Goal: Information Seeking & Learning: Find specific fact

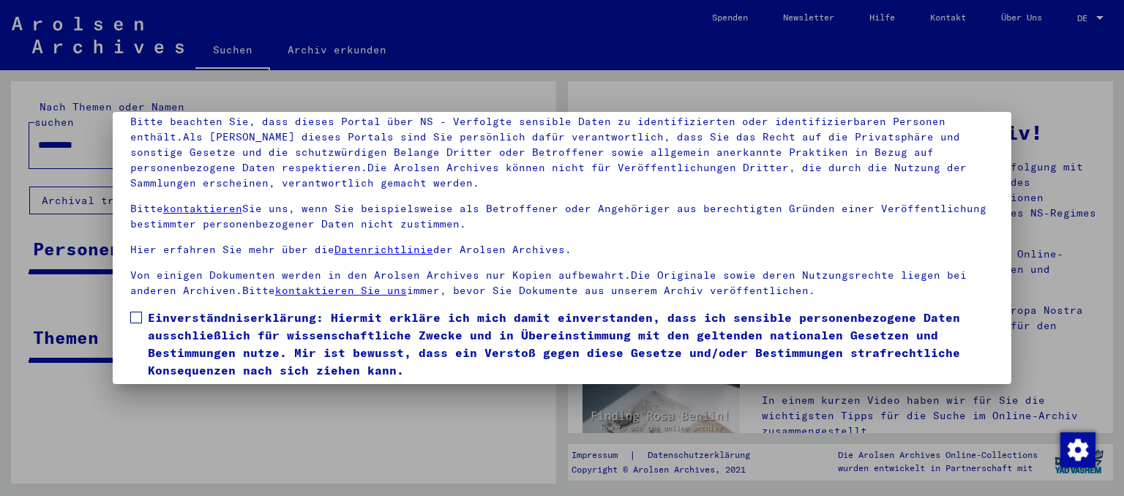
scroll to position [123, 0]
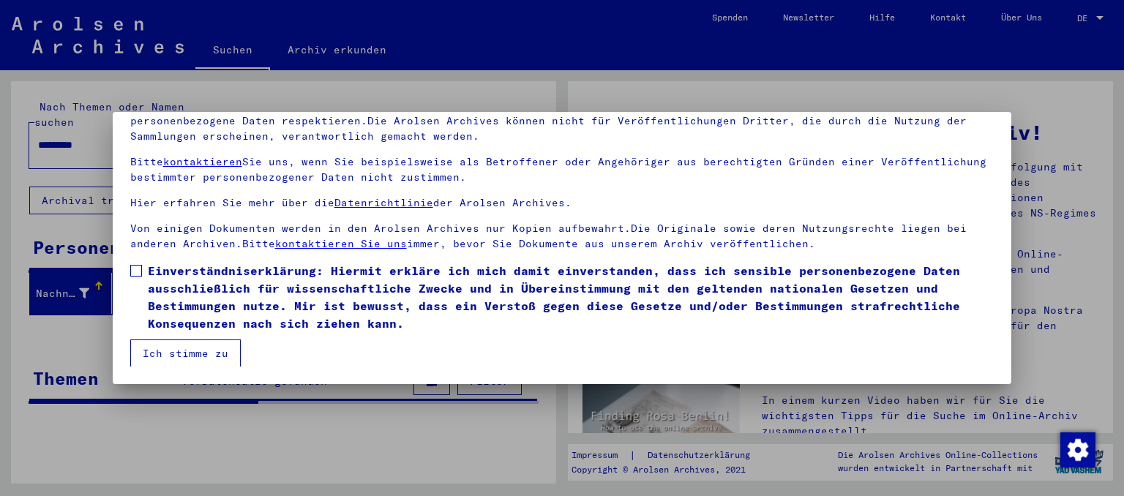
click at [139, 269] on span at bounding box center [136, 271] width 12 height 12
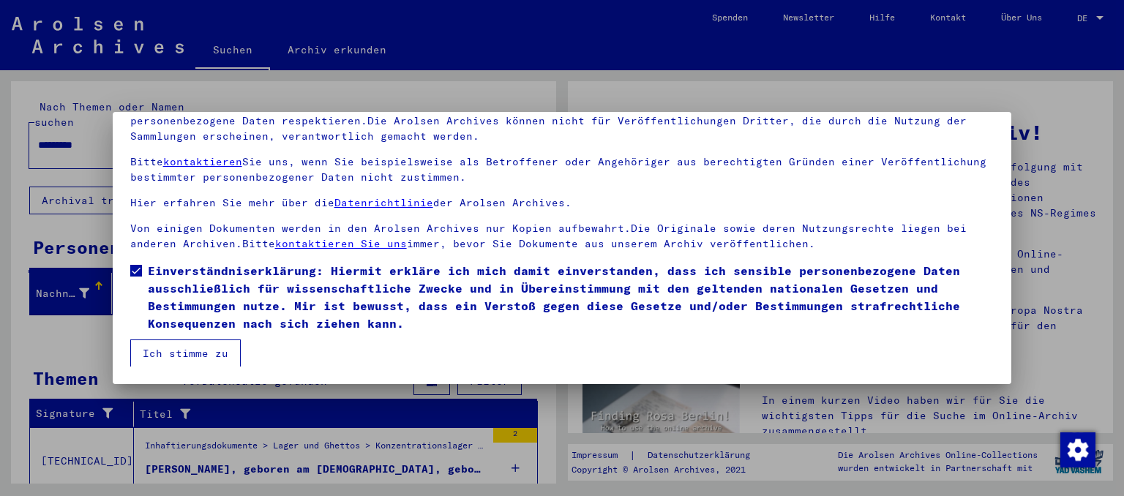
click at [153, 350] on button "Ich stimme zu" at bounding box center [185, 354] width 111 height 28
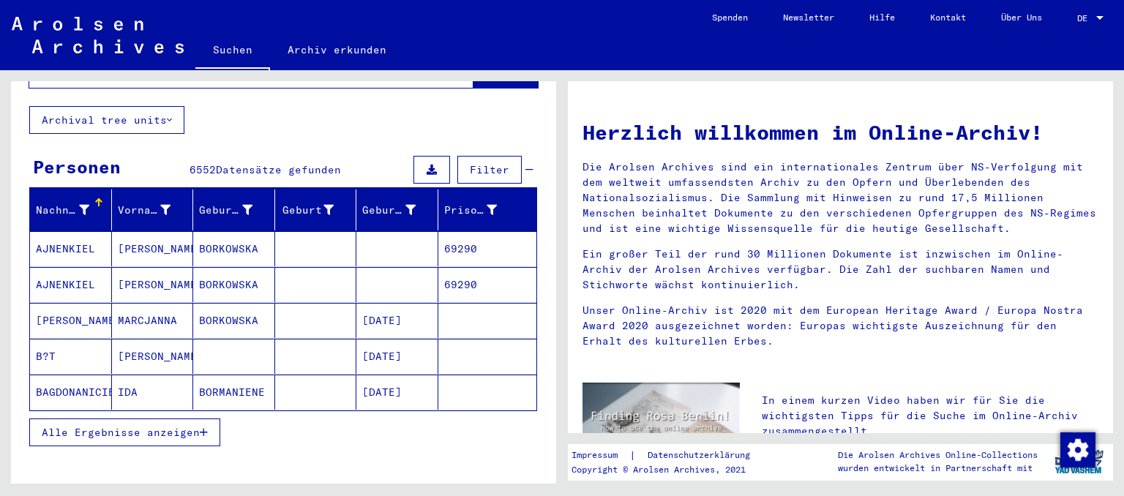
scroll to position [0, 0]
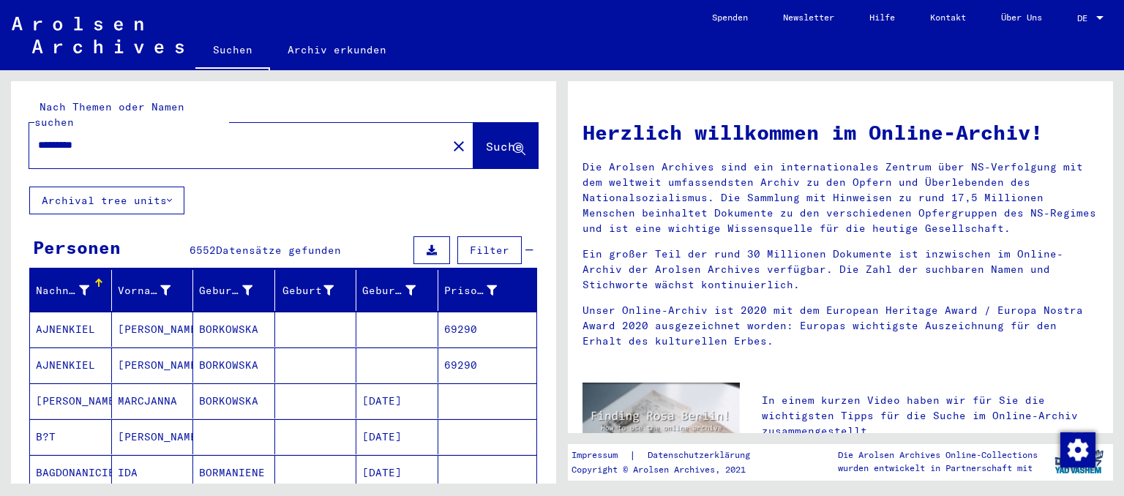
click at [132, 138] on input "*********" at bounding box center [234, 145] width 392 height 15
type input "**********"
click at [520, 143] on icon at bounding box center [519, 149] width 12 height 12
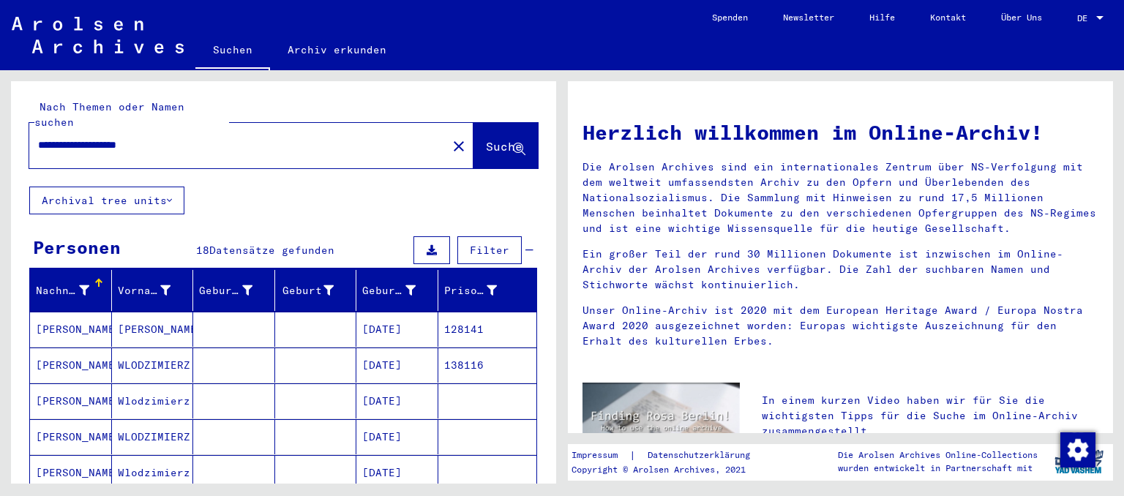
click at [449, 312] on mat-cell "128141" at bounding box center [487, 329] width 99 height 35
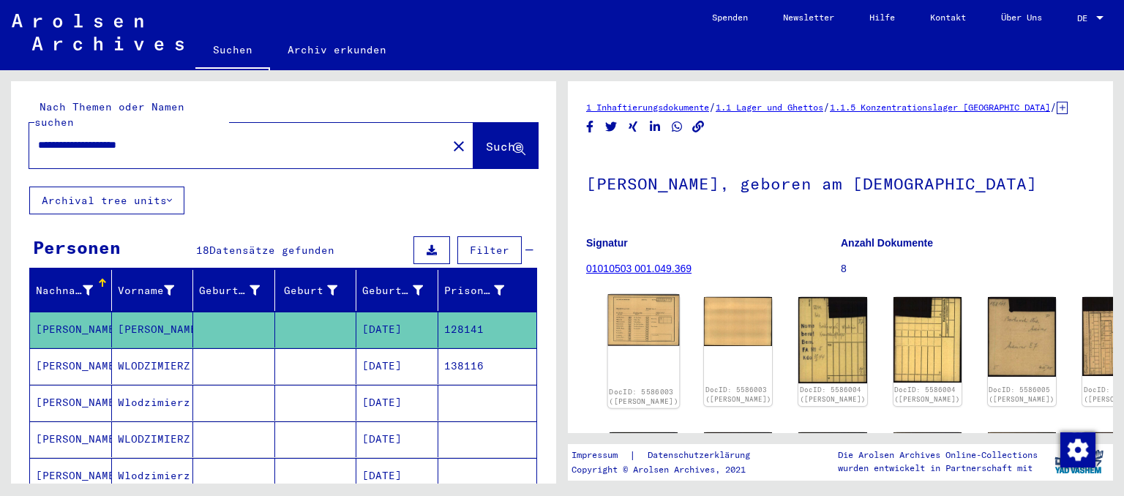
click at [618, 341] on img at bounding box center [644, 320] width 72 height 51
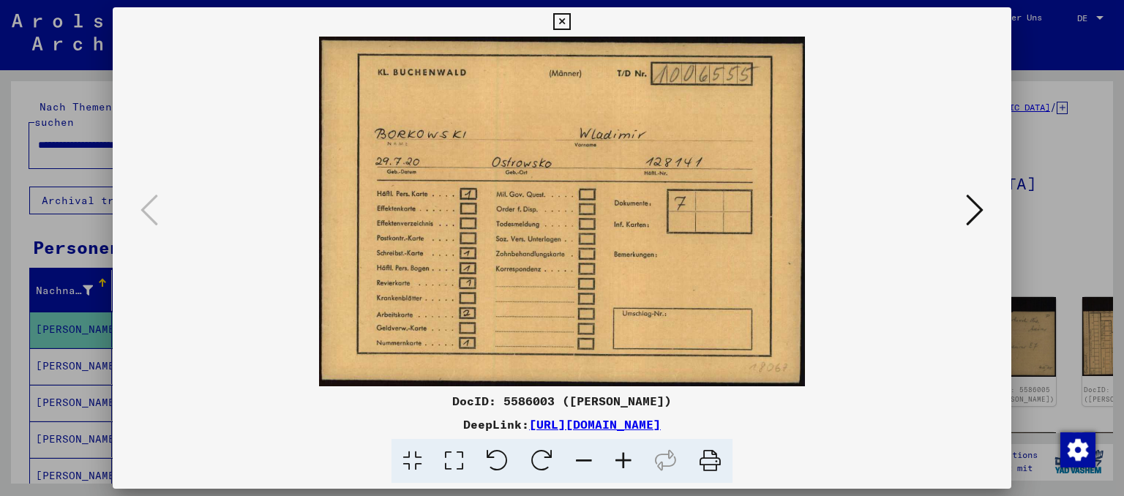
click at [982, 212] on icon at bounding box center [975, 210] width 18 height 35
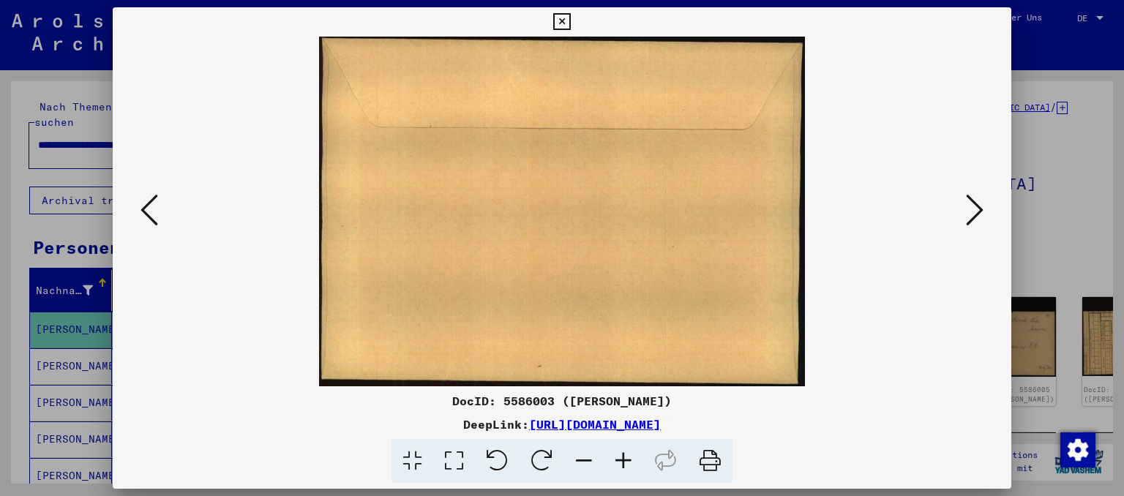
click at [982, 212] on icon at bounding box center [975, 210] width 18 height 35
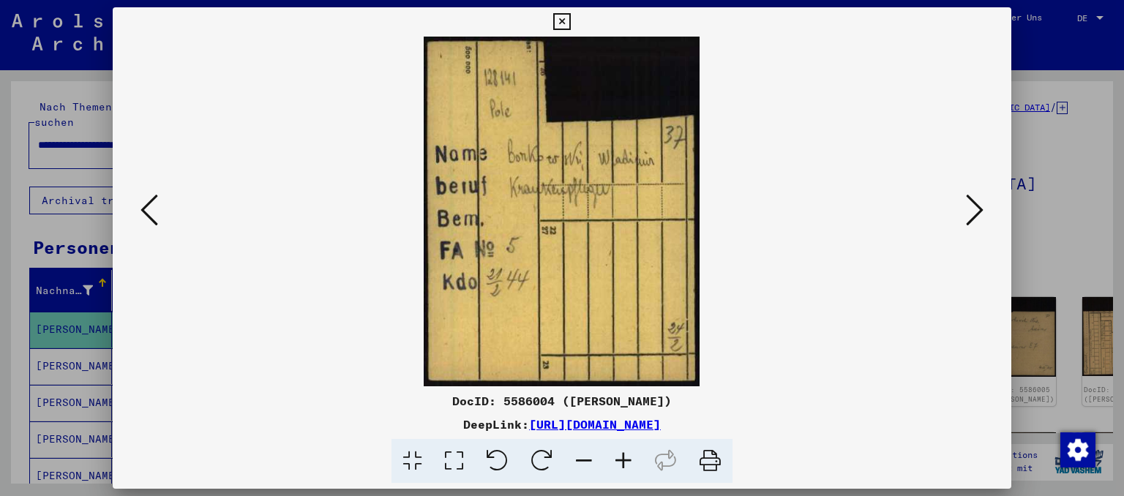
click at [982, 212] on icon at bounding box center [975, 210] width 18 height 35
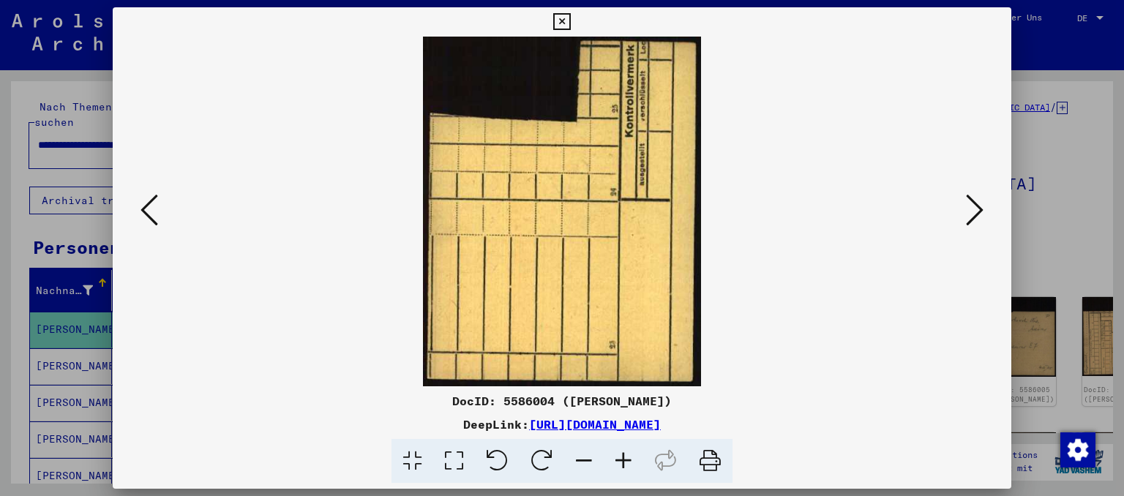
click at [982, 212] on icon at bounding box center [975, 210] width 18 height 35
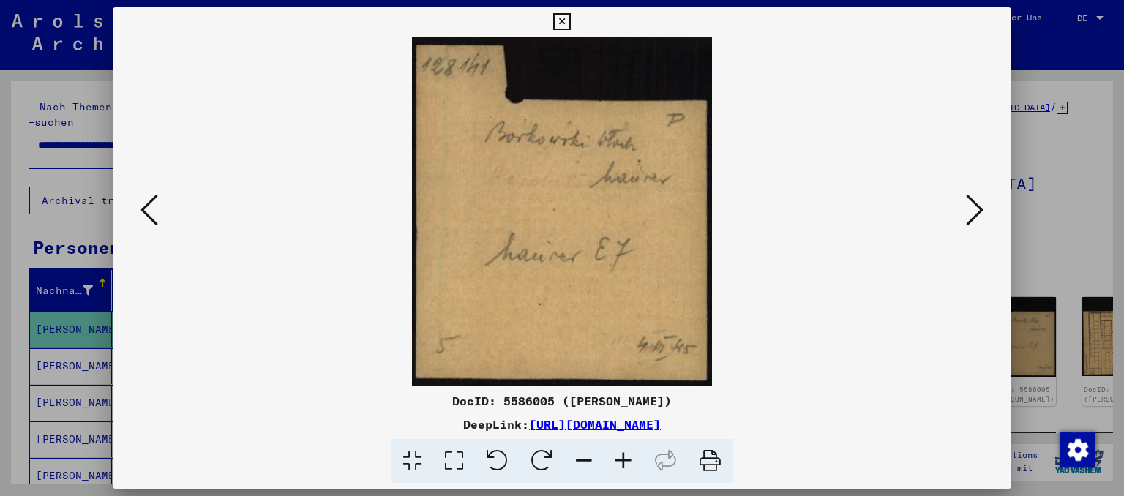
click at [982, 212] on icon at bounding box center [975, 210] width 18 height 35
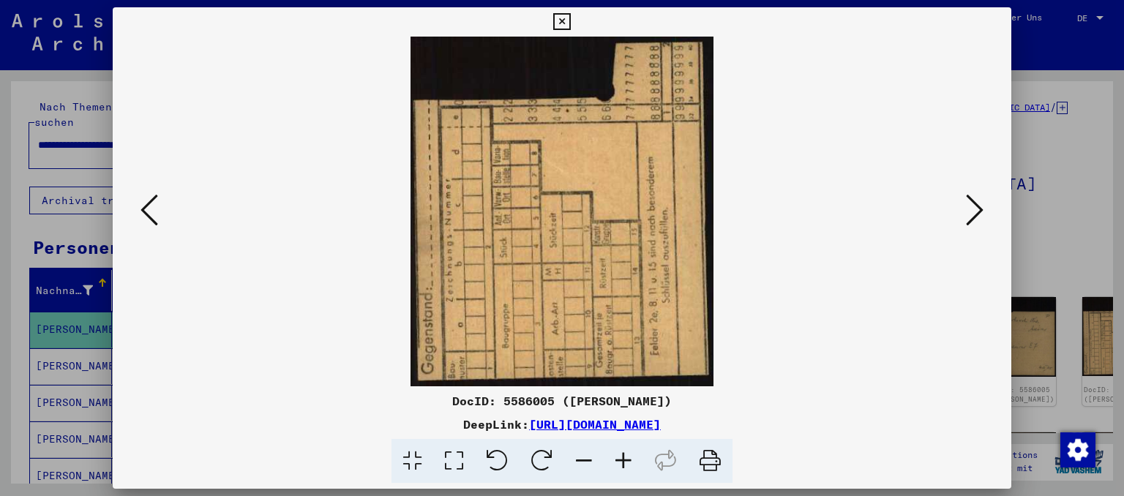
click at [982, 212] on icon at bounding box center [975, 210] width 18 height 35
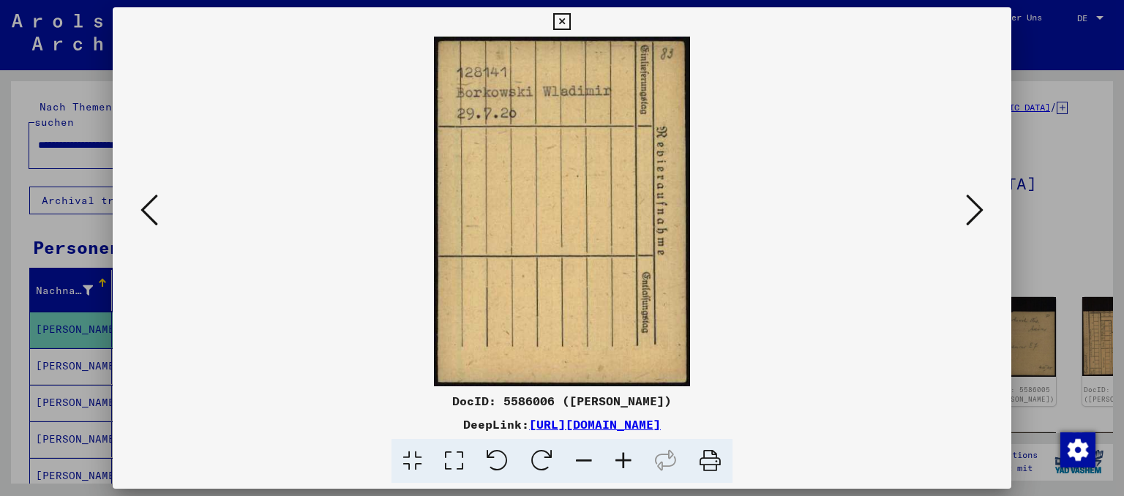
click at [982, 212] on icon at bounding box center [975, 210] width 18 height 35
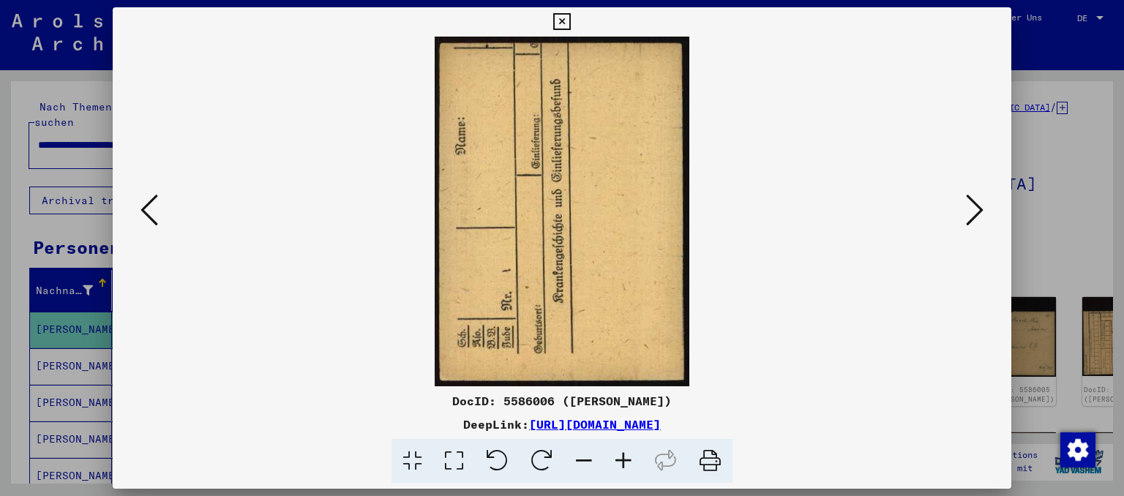
click at [982, 212] on icon at bounding box center [975, 210] width 18 height 35
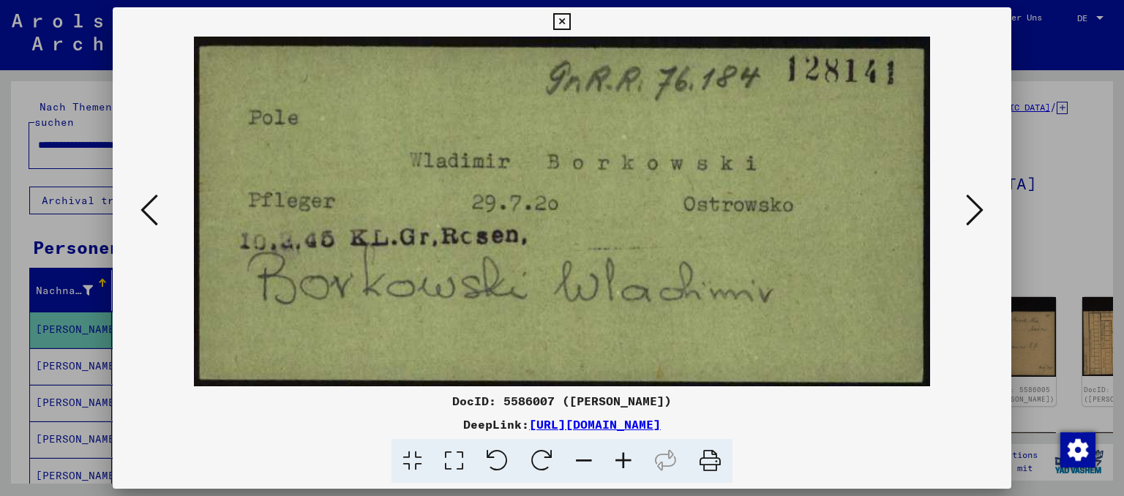
click at [982, 211] on icon at bounding box center [975, 210] width 18 height 35
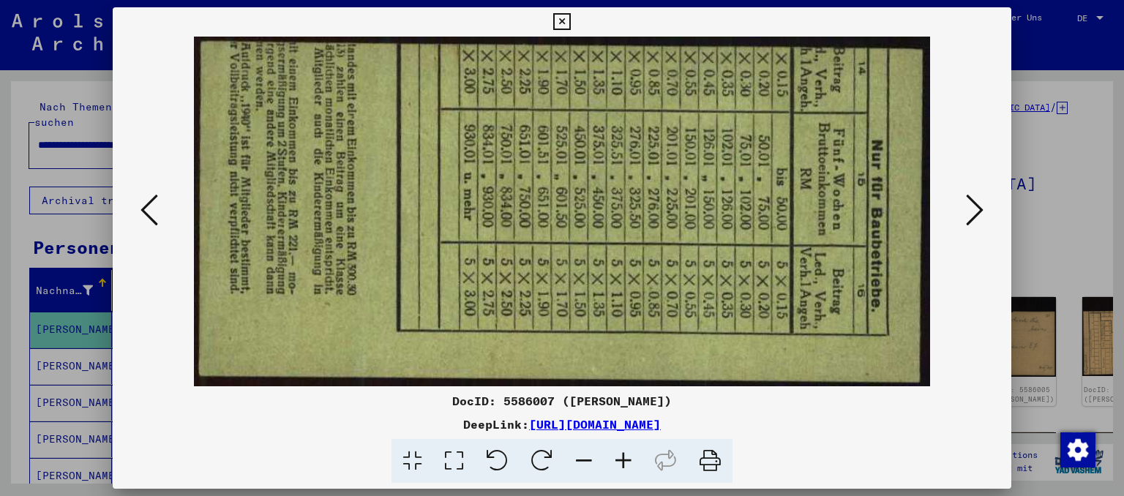
click at [982, 211] on icon at bounding box center [975, 210] width 18 height 35
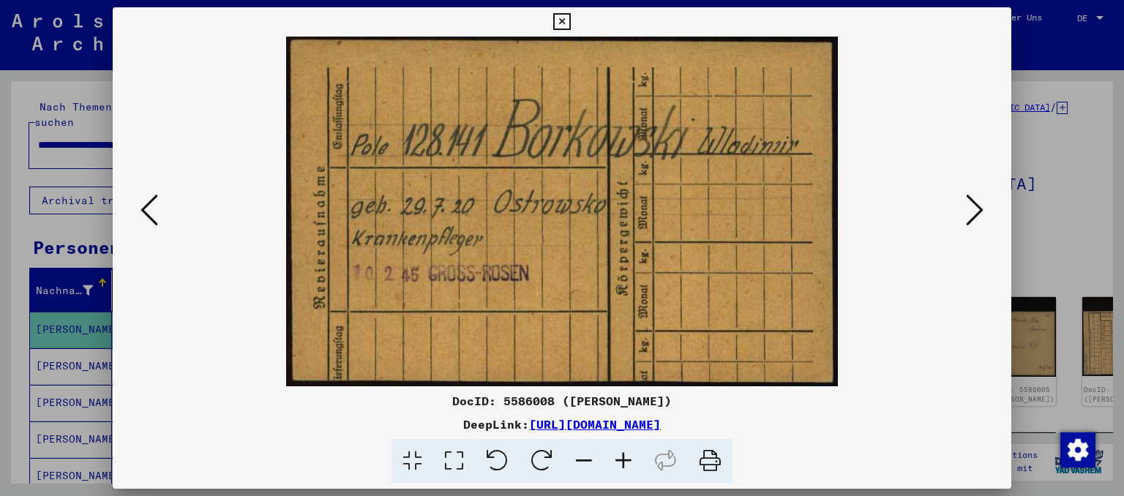
click at [984, 209] on icon at bounding box center [975, 210] width 18 height 35
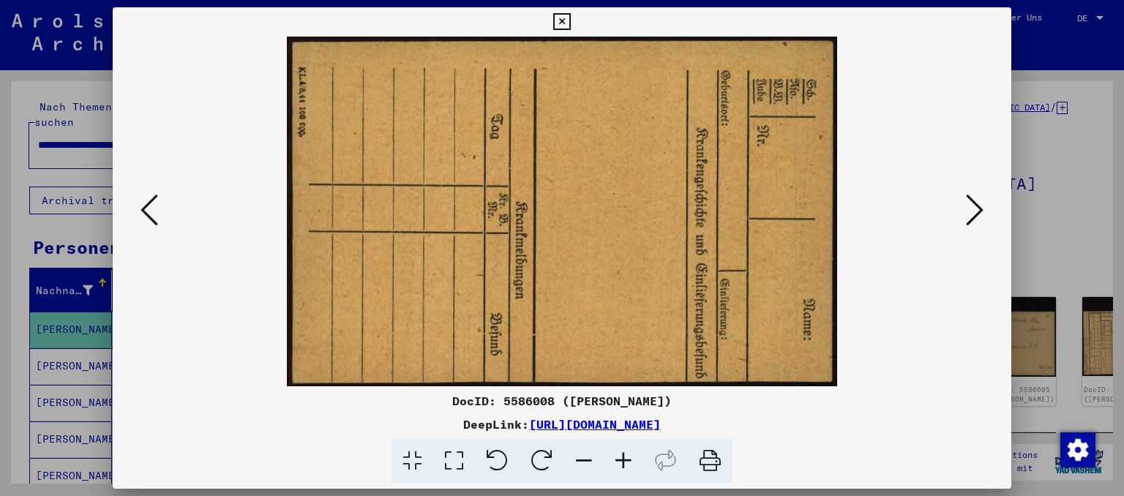
click at [984, 209] on icon at bounding box center [975, 210] width 18 height 35
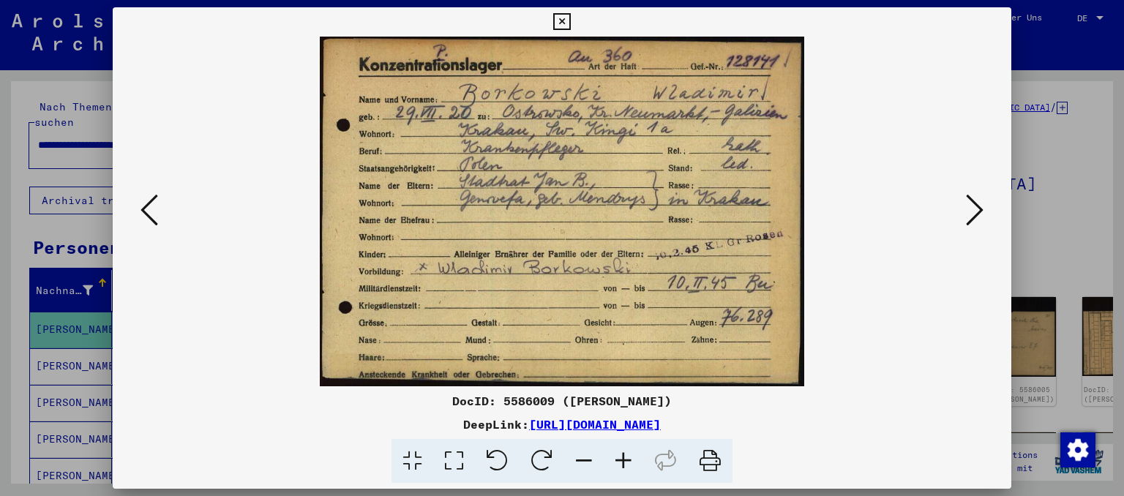
click at [966, 206] on button at bounding box center [975, 211] width 26 height 42
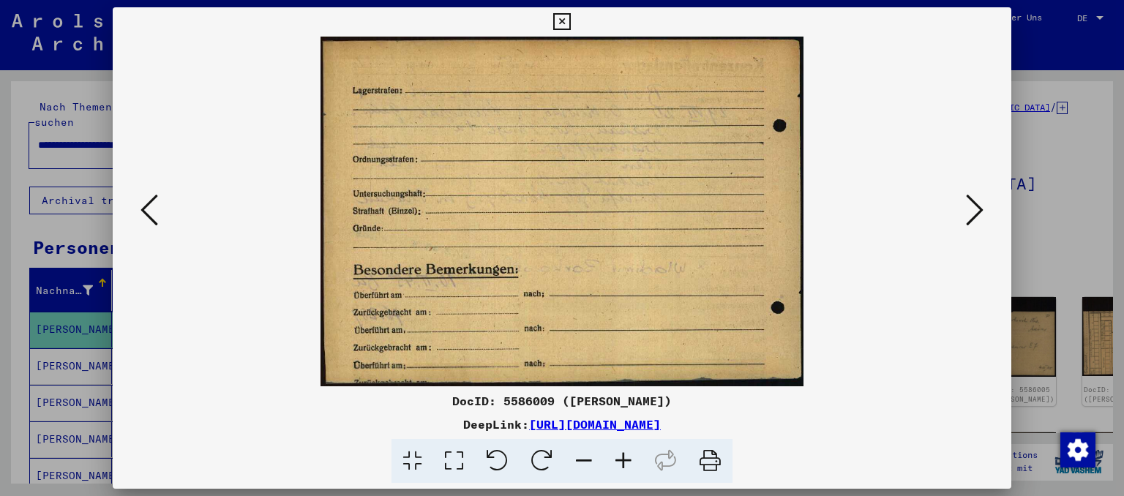
click at [966, 206] on button at bounding box center [975, 211] width 26 height 42
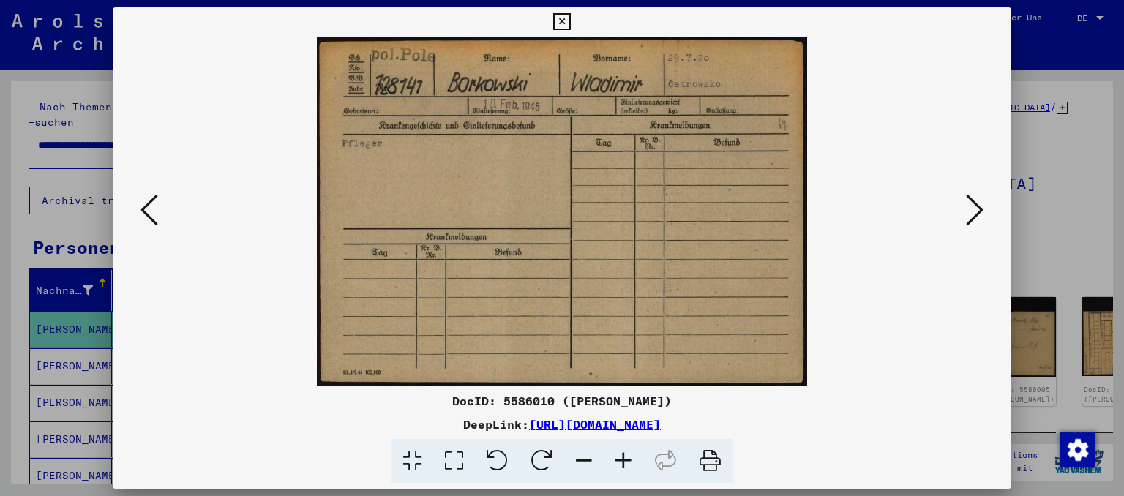
click at [967, 206] on button at bounding box center [975, 211] width 26 height 42
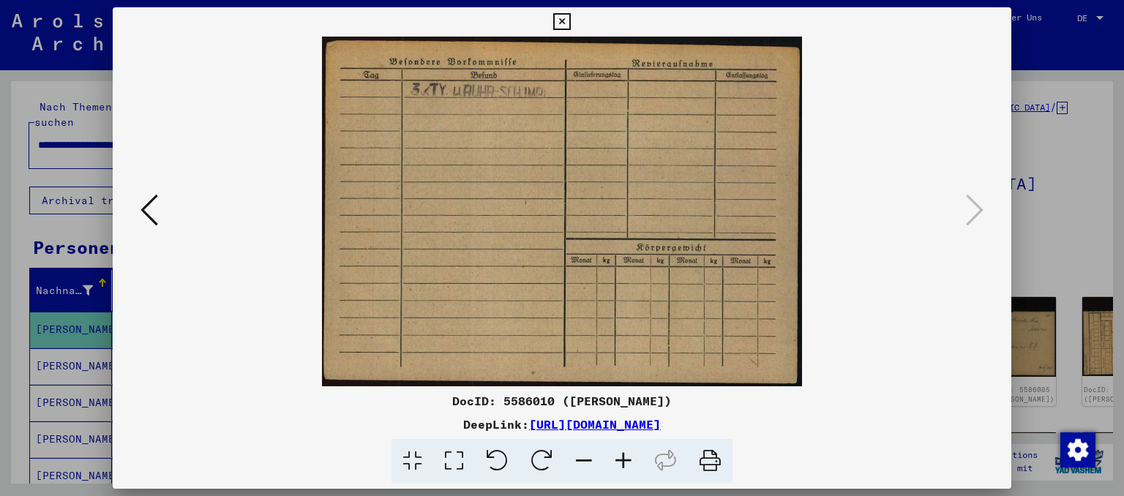
click at [156, 221] on icon at bounding box center [150, 210] width 18 height 35
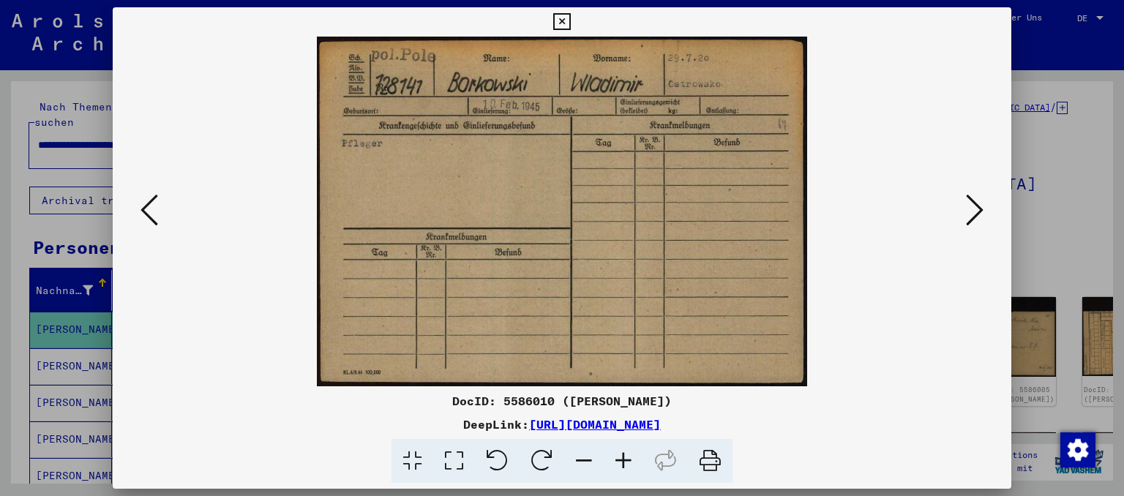
click at [156, 221] on icon at bounding box center [150, 210] width 18 height 35
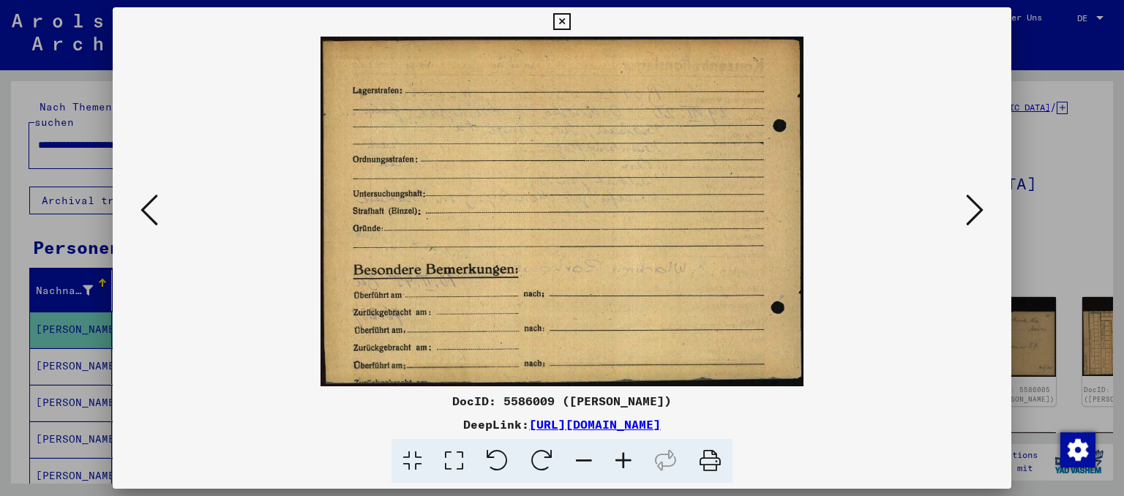
click at [156, 221] on icon at bounding box center [150, 210] width 18 height 35
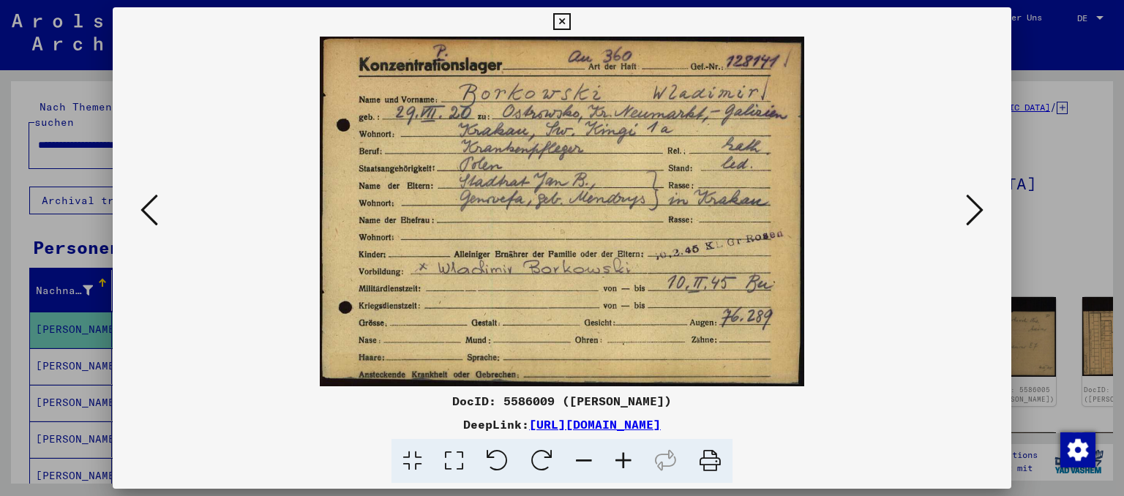
click at [156, 221] on icon at bounding box center [150, 210] width 18 height 35
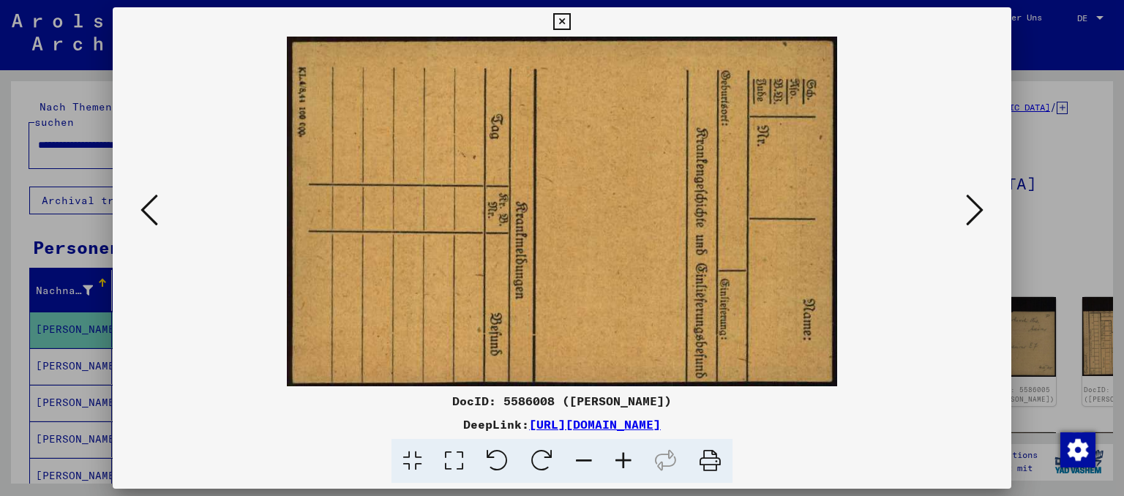
click at [156, 221] on icon at bounding box center [150, 210] width 18 height 35
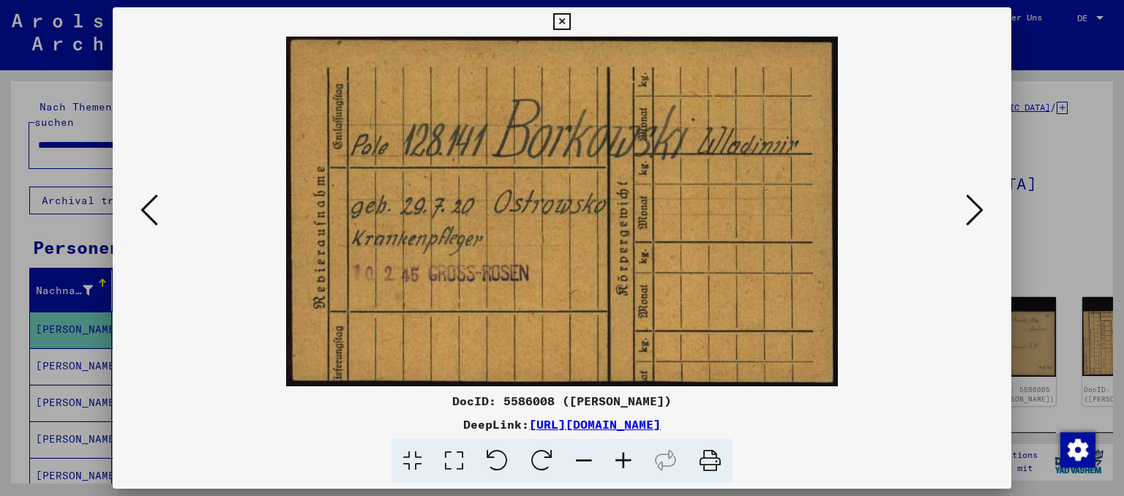
click at [156, 221] on icon at bounding box center [150, 210] width 18 height 35
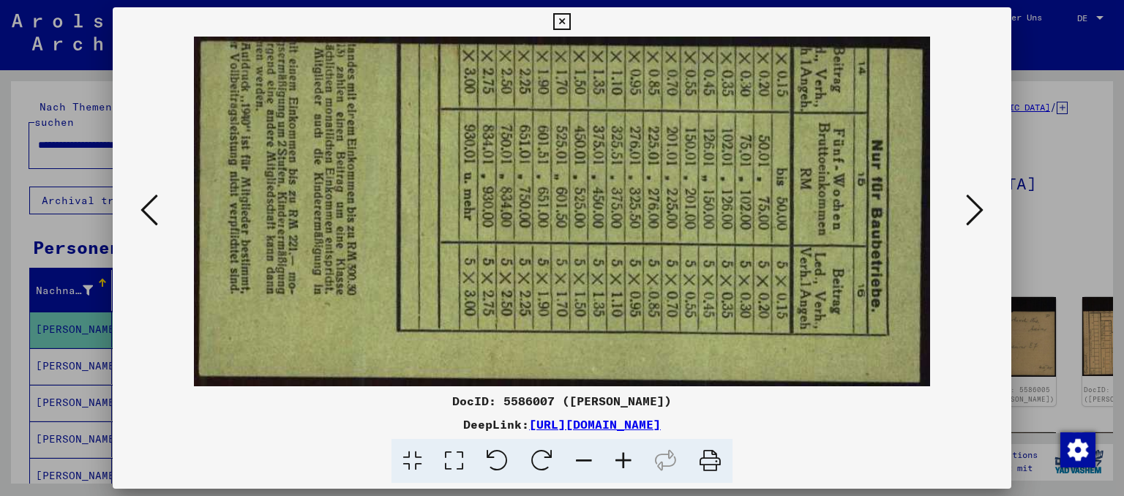
click at [156, 221] on icon at bounding box center [150, 210] width 18 height 35
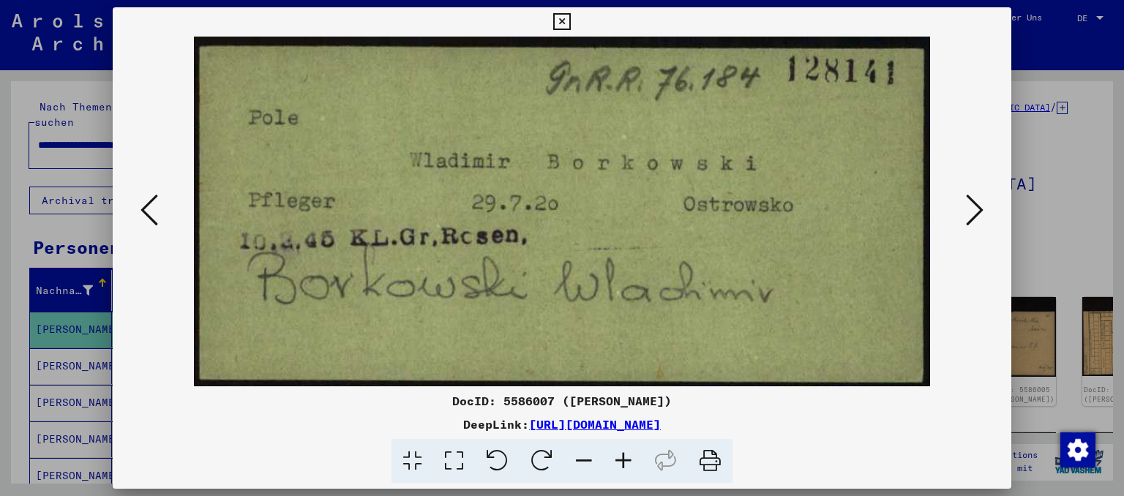
click at [156, 221] on icon at bounding box center [150, 210] width 18 height 35
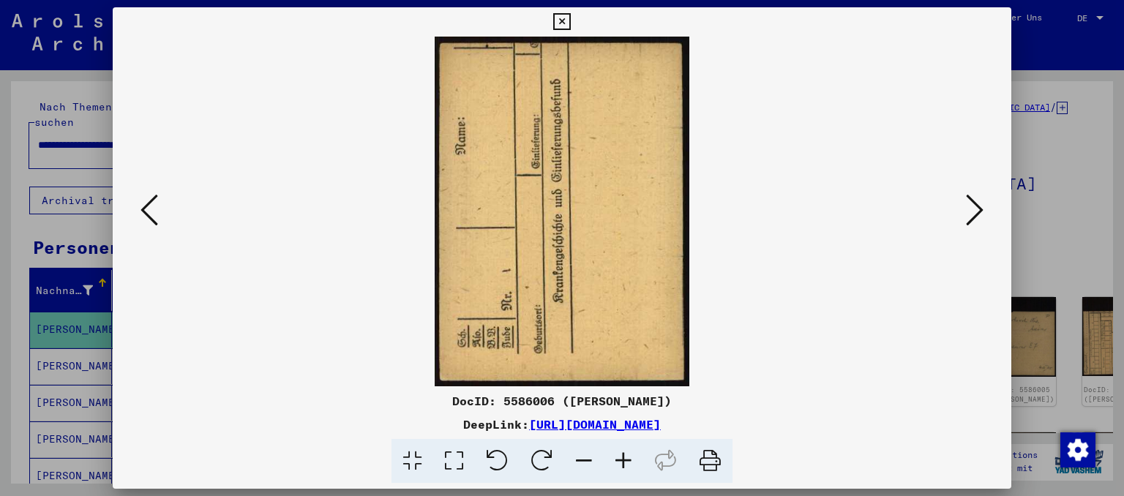
click at [156, 221] on icon at bounding box center [150, 210] width 18 height 35
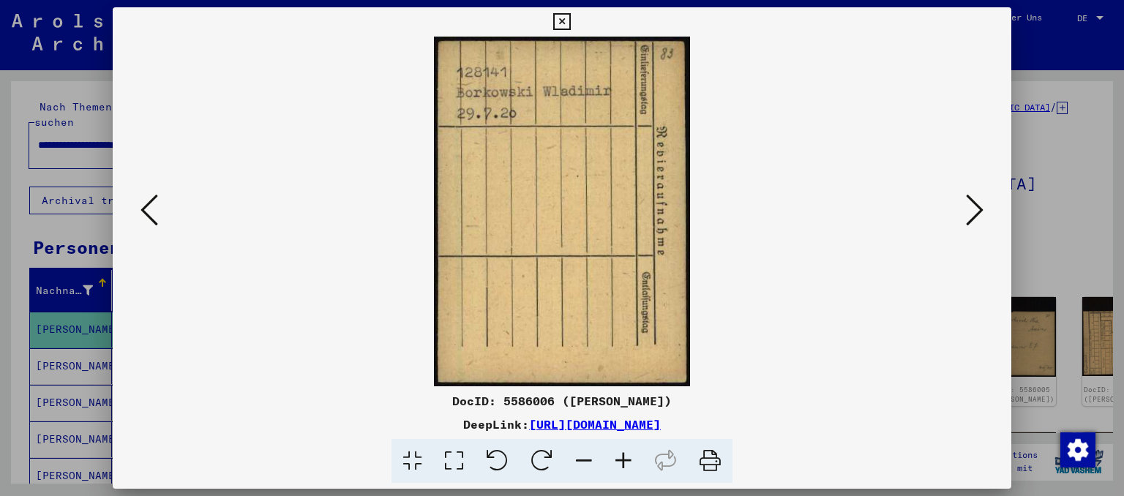
click at [152, 212] on icon at bounding box center [150, 210] width 18 height 35
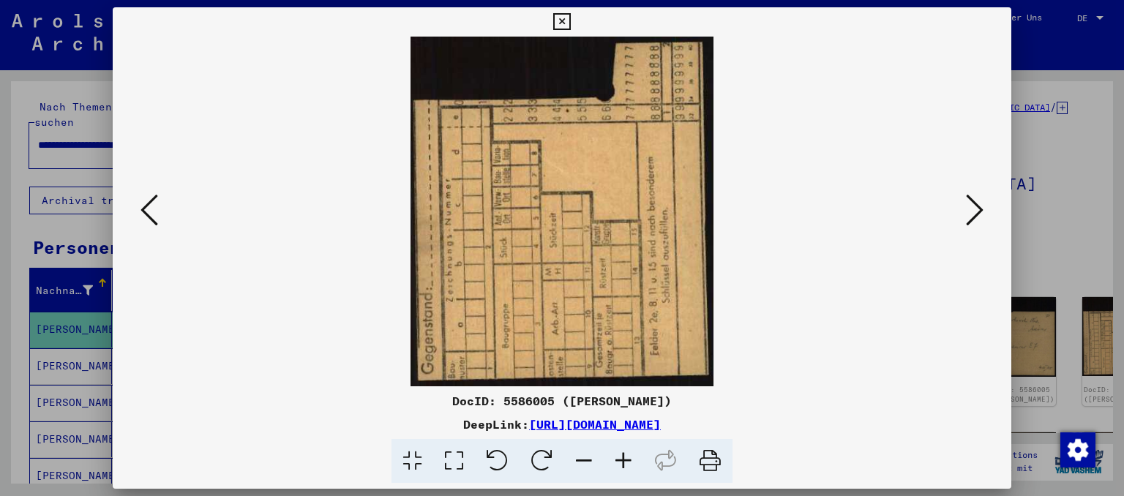
click at [151, 203] on icon at bounding box center [150, 210] width 18 height 35
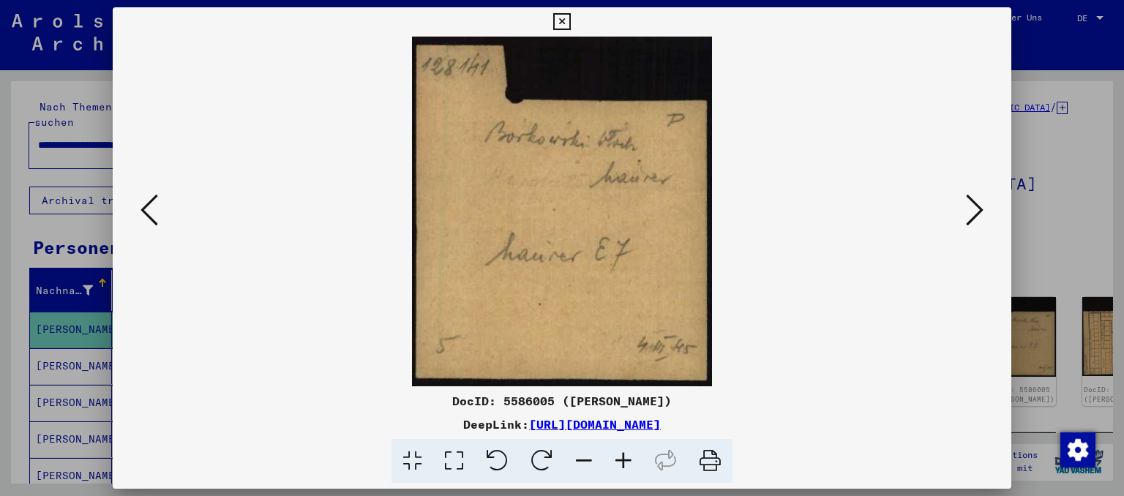
click at [151, 203] on icon at bounding box center [150, 210] width 18 height 35
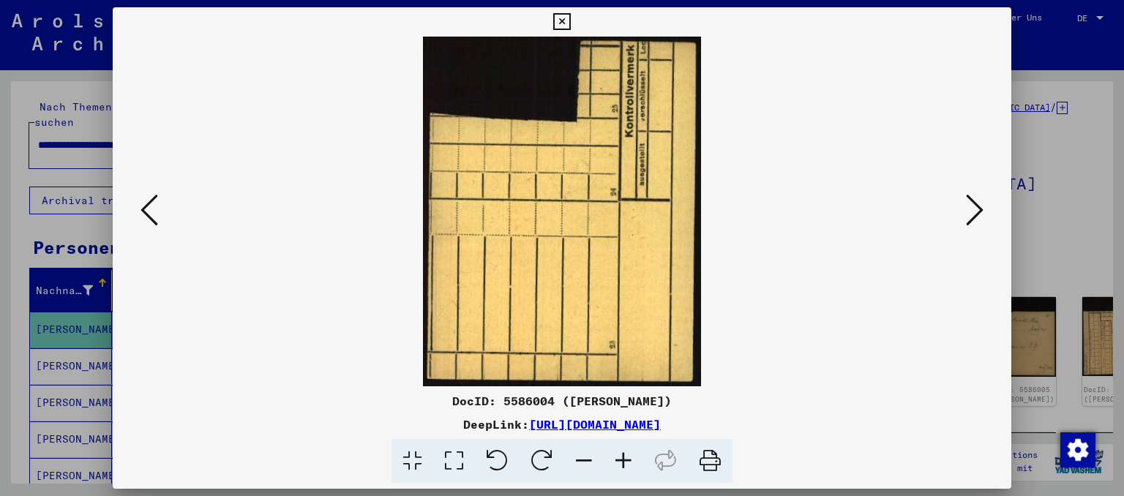
click at [151, 203] on icon at bounding box center [150, 210] width 18 height 35
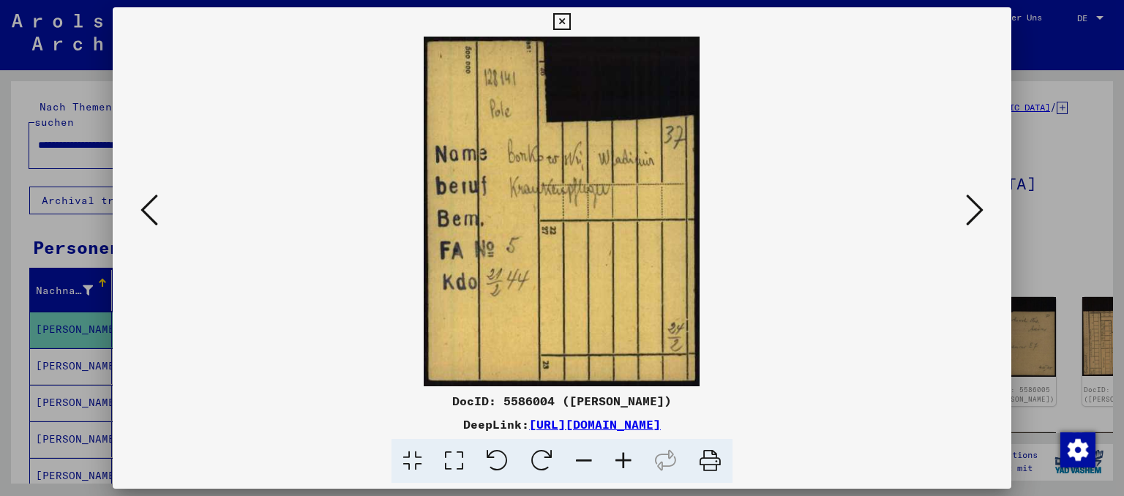
click at [151, 203] on icon at bounding box center [150, 210] width 18 height 35
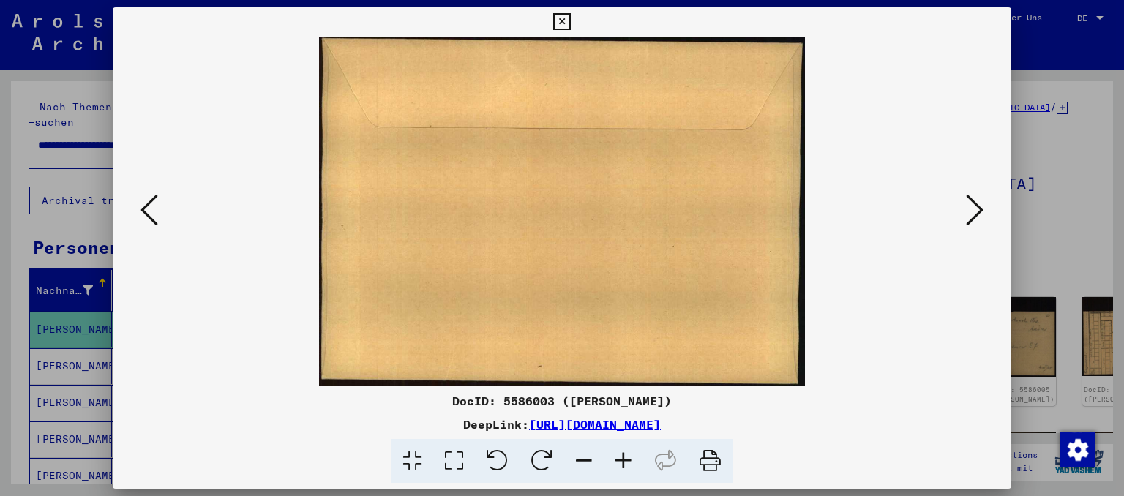
click at [151, 202] on icon at bounding box center [150, 210] width 18 height 35
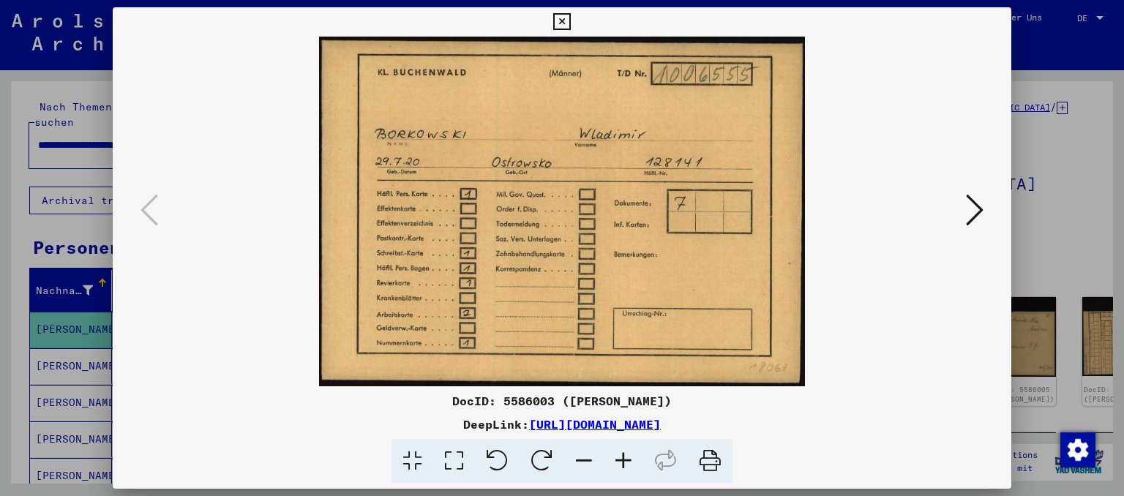
click at [971, 212] on icon at bounding box center [975, 210] width 18 height 35
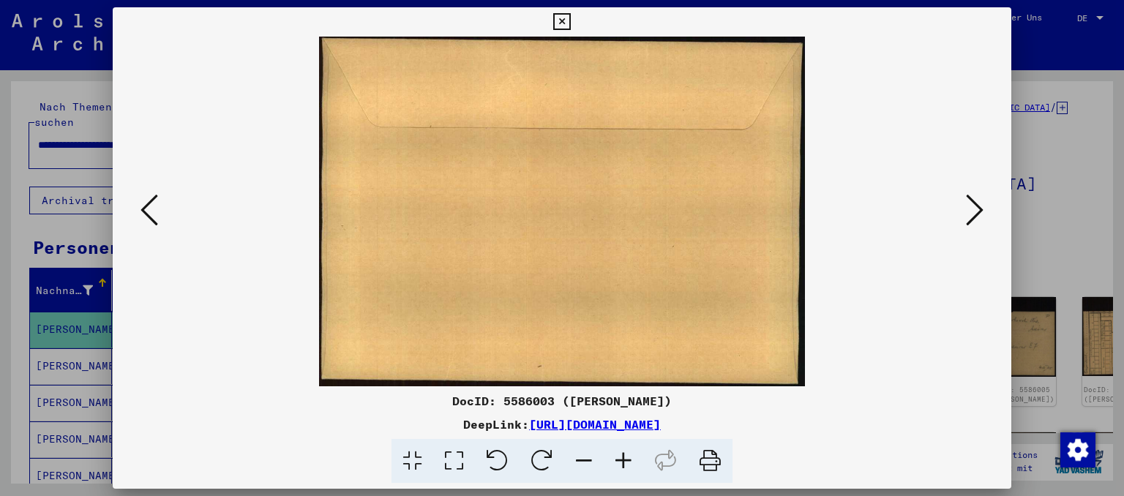
click at [971, 212] on icon at bounding box center [975, 210] width 18 height 35
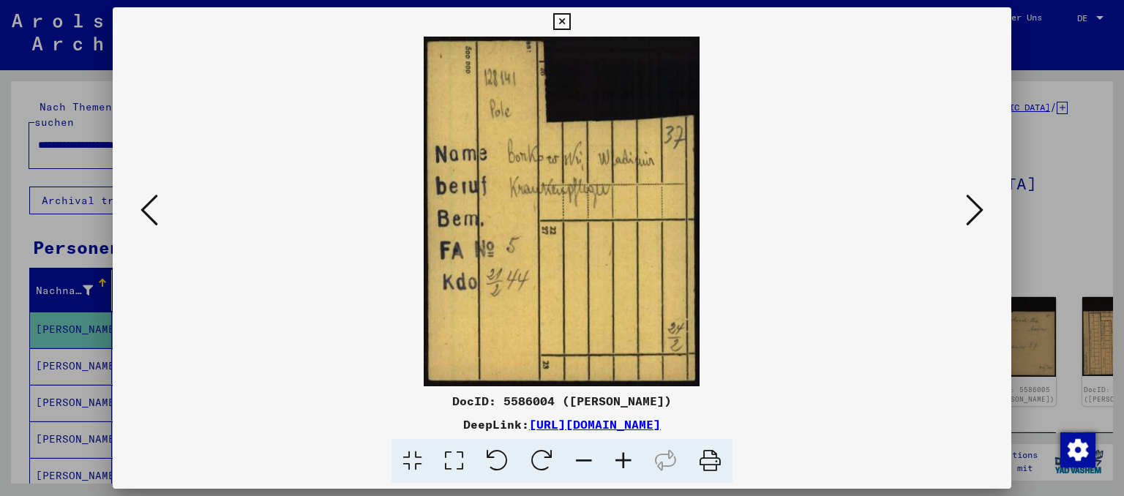
click at [971, 214] on icon at bounding box center [975, 210] width 18 height 35
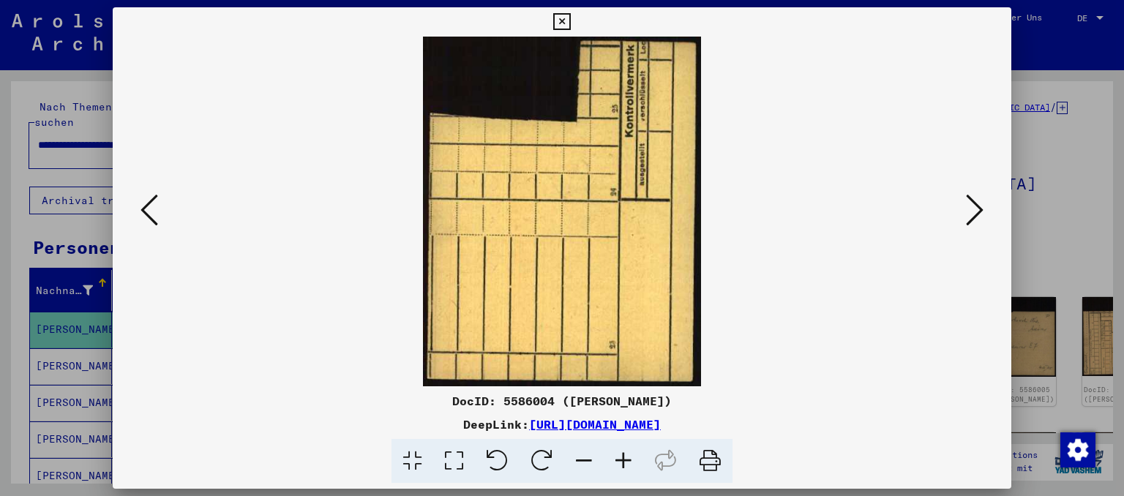
click at [971, 214] on icon at bounding box center [975, 210] width 18 height 35
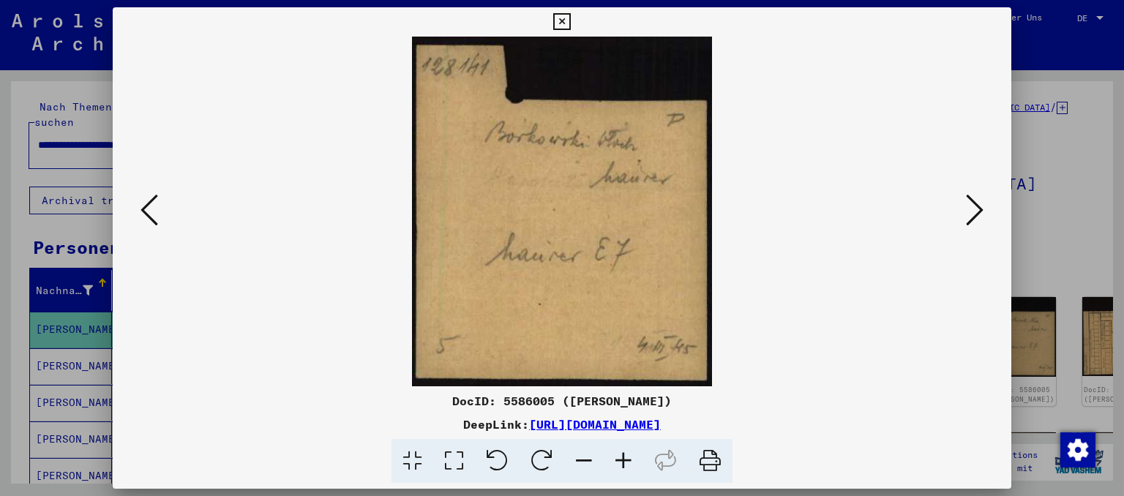
click at [974, 213] on icon at bounding box center [975, 210] width 18 height 35
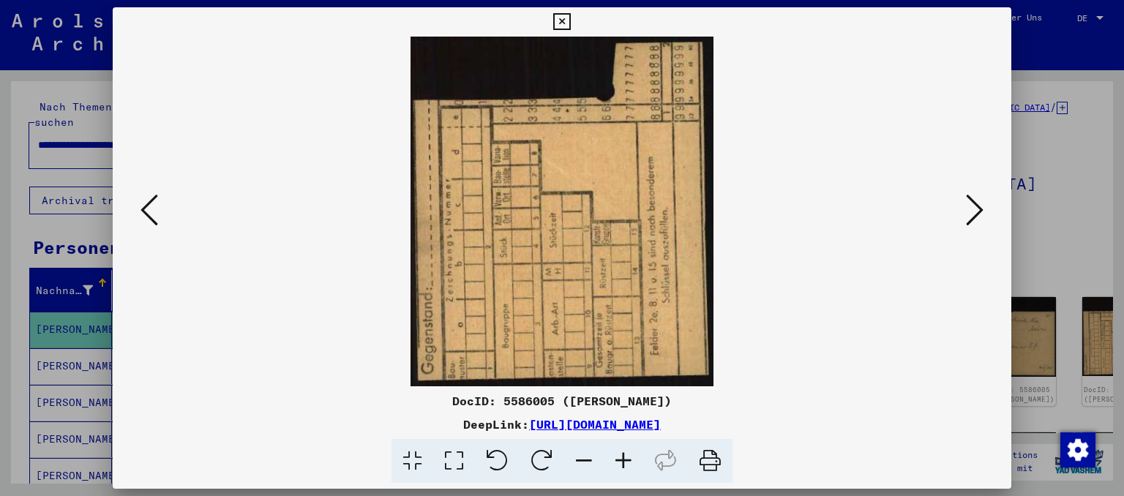
click at [974, 212] on icon at bounding box center [975, 210] width 18 height 35
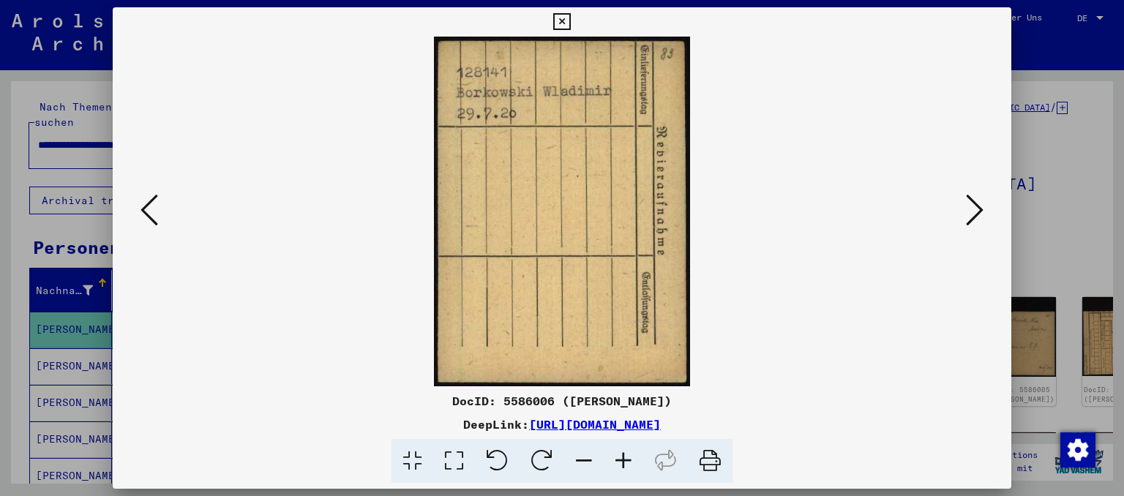
click at [974, 214] on icon at bounding box center [975, 210] width 18 height 35
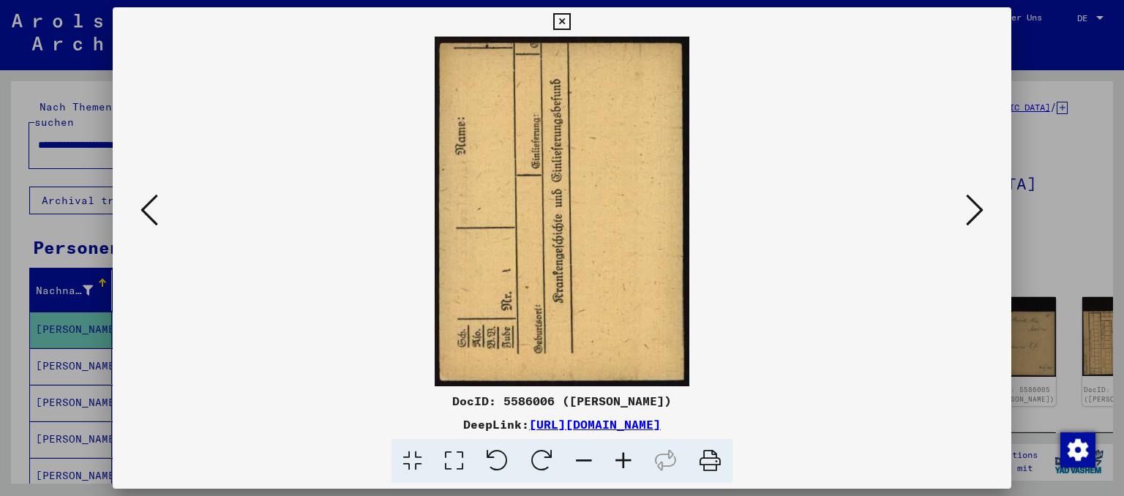
click at [974, 215] on icon at bounding box center [975, 210] width 18 height 35
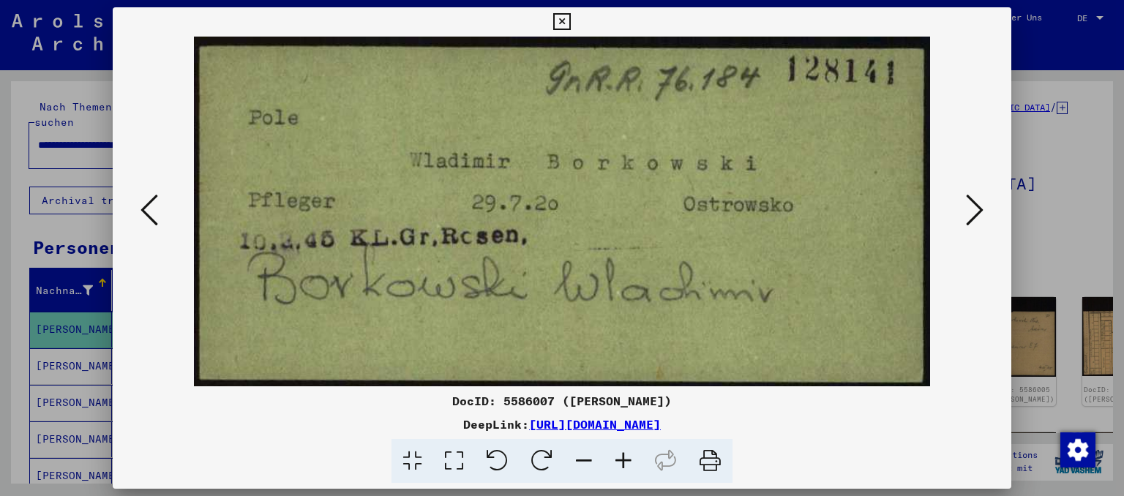
click at [621, 461] on icon at bounding box center [624, 461] width 40 height 45
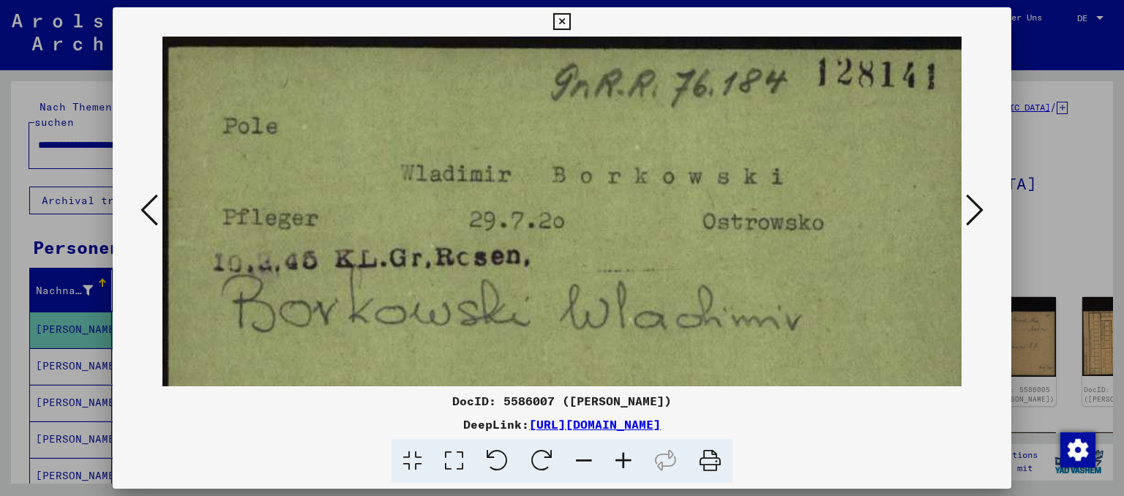
click at [621, 461] on icon at bounding box center [624, 461] width 40 height 45
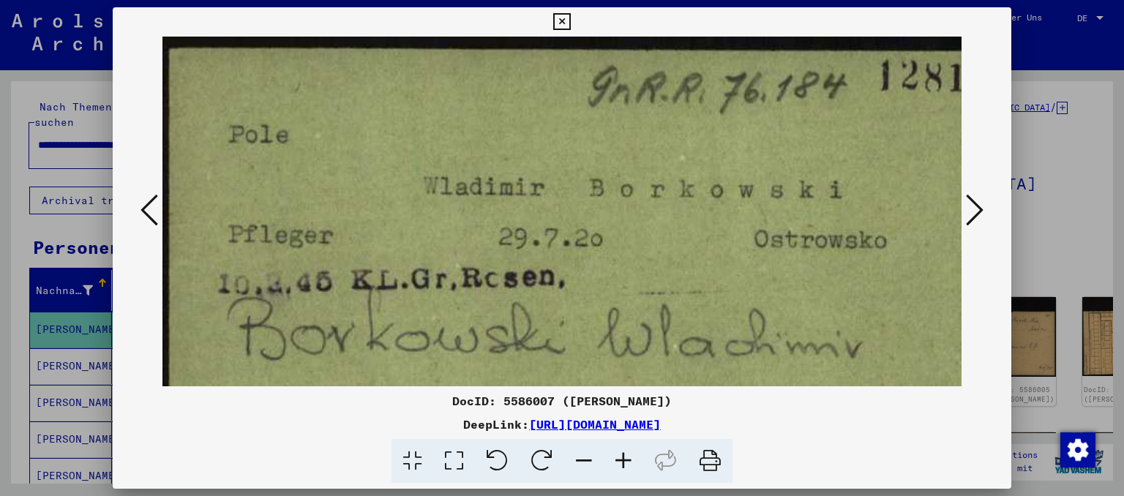
click at [622, 460] on icon at bounding box center [624, 461] width 40 height 45
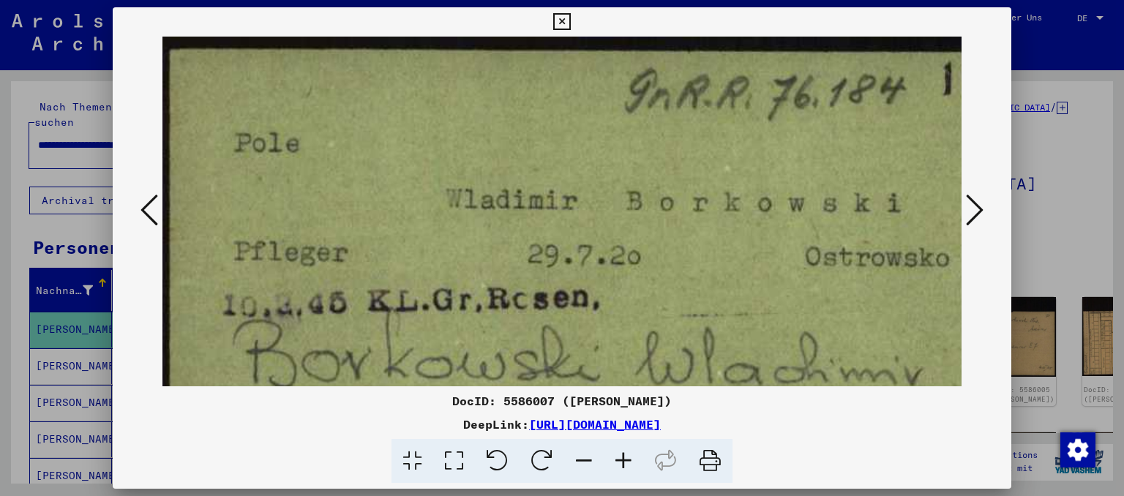
click at [981, 208] on icon at bounding box center [975, 210] width 18 height 35
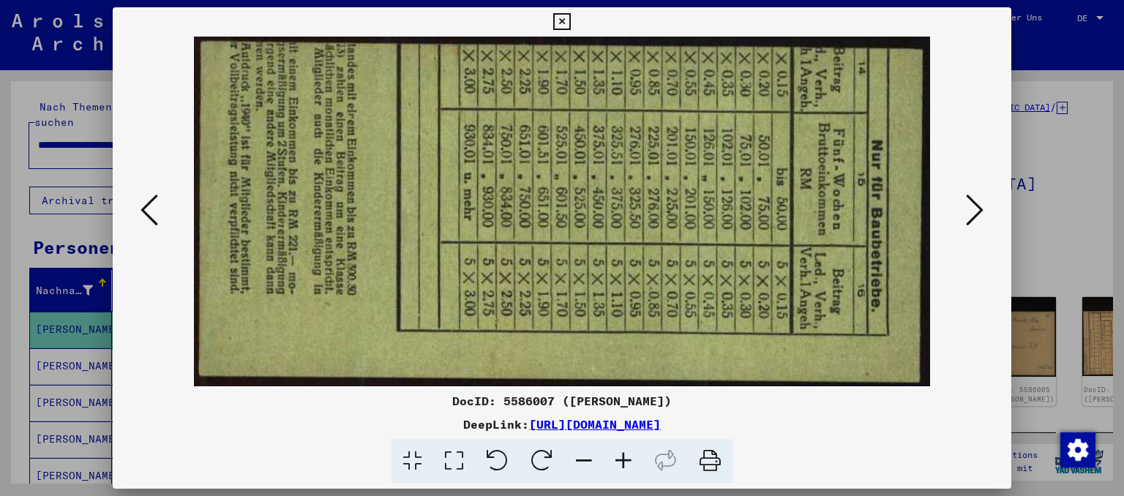
click at [981, 208] on icon at bounding box center [975, 210] width 18 height 35
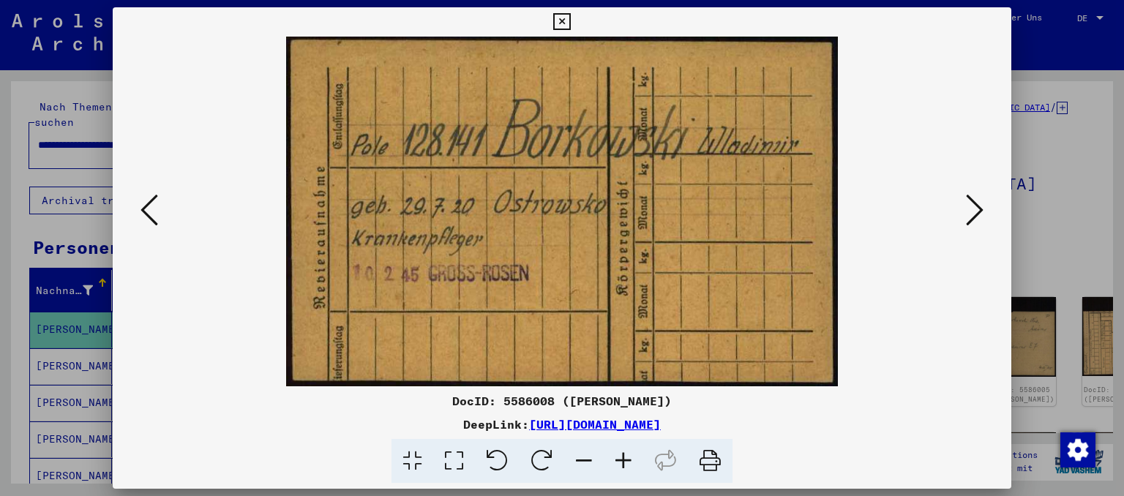
click at [979, 209] on icon at bounding box center [975, 210] width 18 height 35
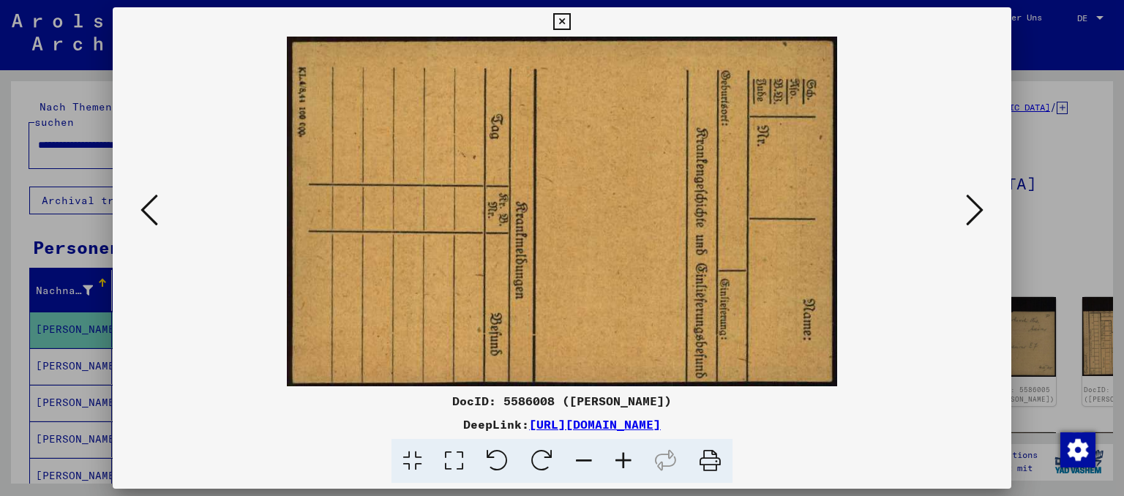
click at [979, 209] on icon at bounding box center [975, 210] width 18 height 35
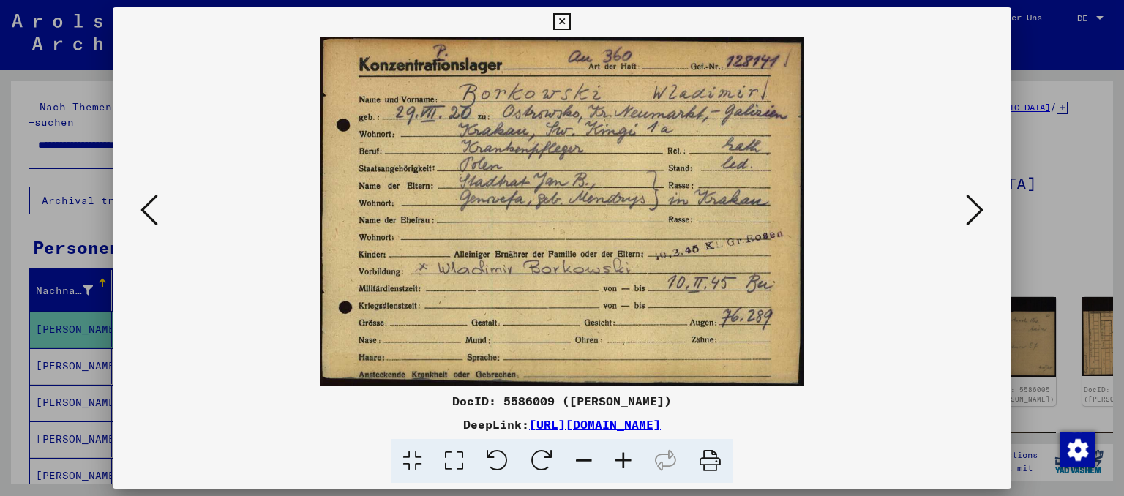
click at [971, 209] on icon at bounding box center [975, 210] width 18 height 35
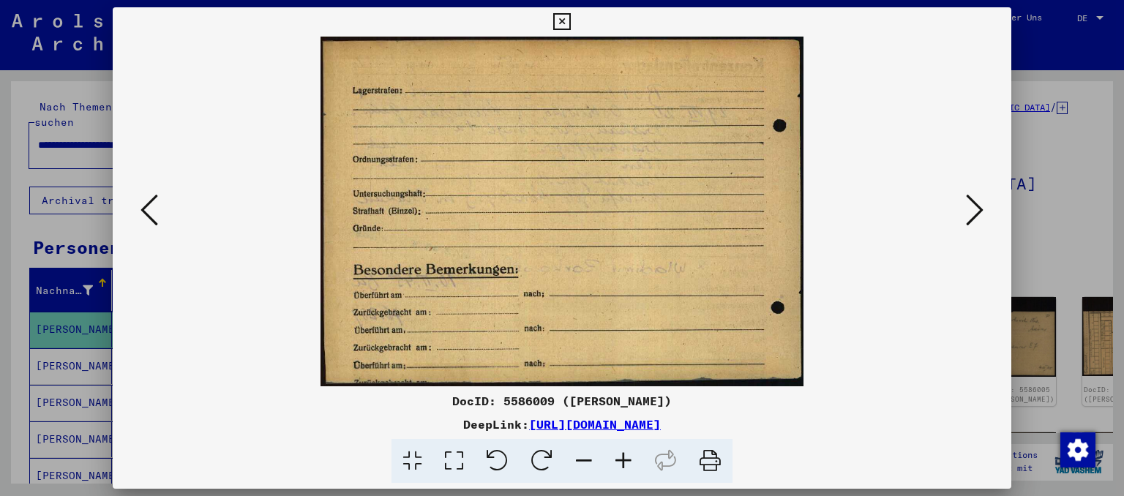
click at [971, 209] on icon at bounding box center [975, 210] width 18 height 35
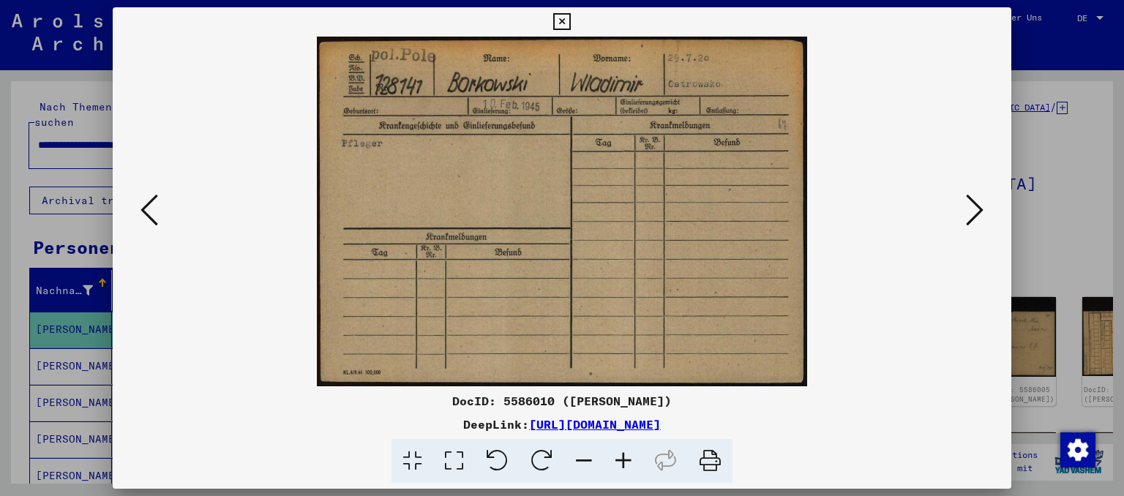
click at [963, 220] on viewer-one-image at bounding box center [562, 212] width 800 height 350
click at [979, 211] on icon at bounding box center [975, 210] width 18 height 35
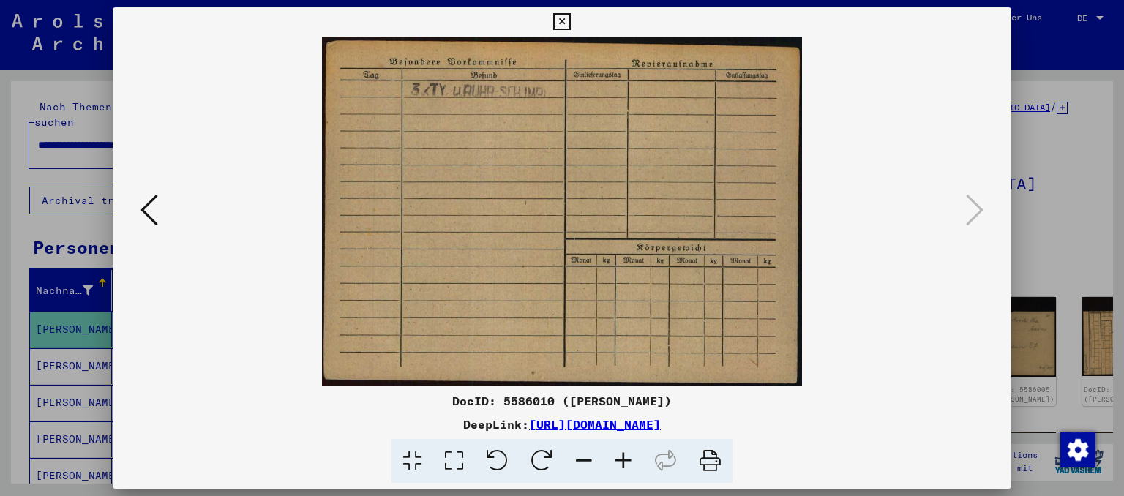
click at [149, 209] on icon at bounding box center [150, 210] width 18 height 35
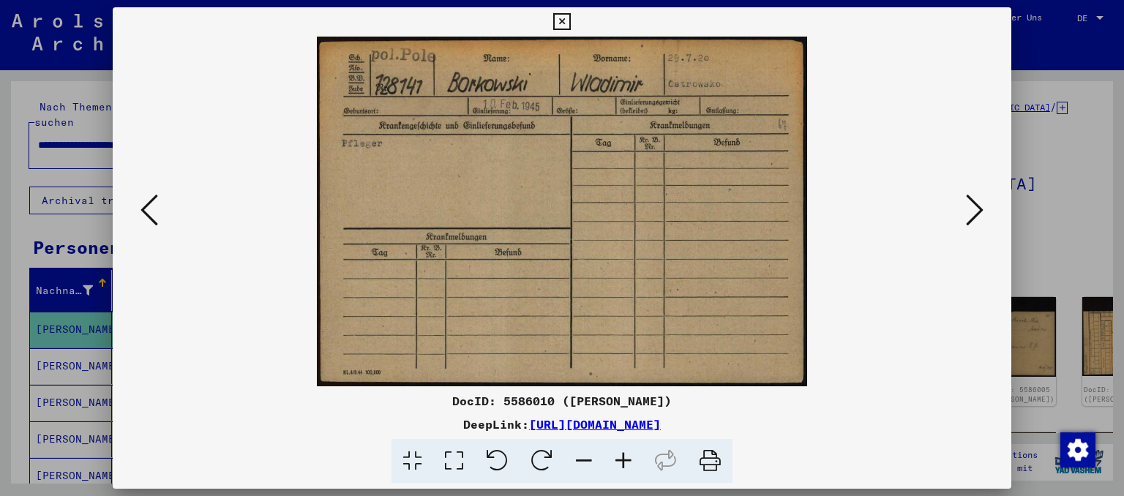
click at [149, 208] on icon at bounding box center [150, 210] width 18 height 35
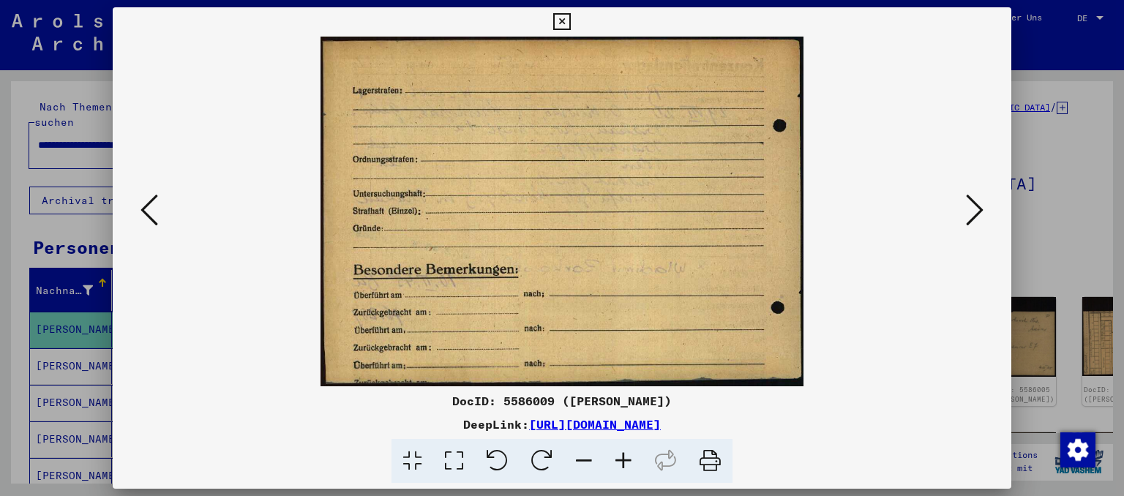
click at [149, 208] on icon at bounding box center [150, 210] width 18 height 35
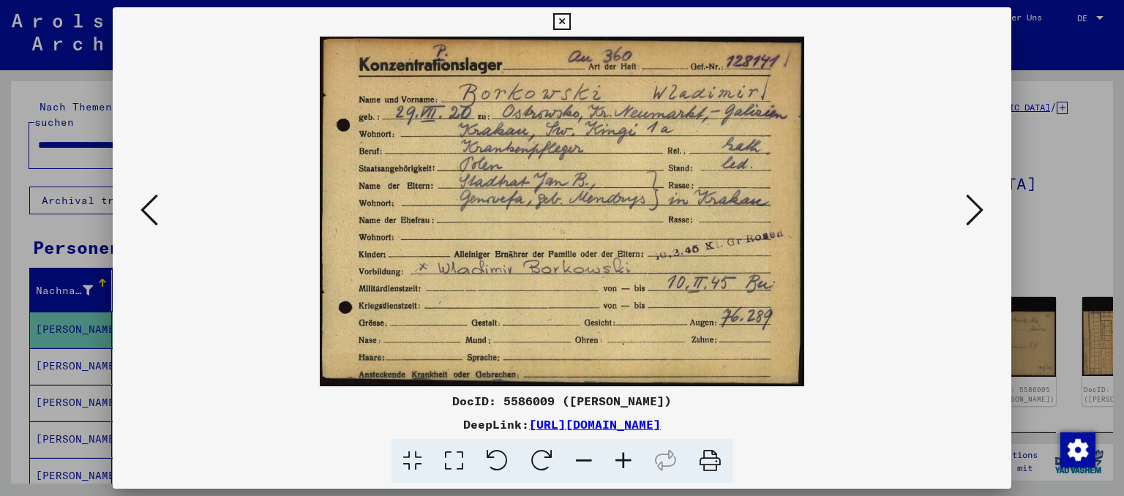
click at [570, 22] on icon at bounding box center [561, 22] width 17 height 18
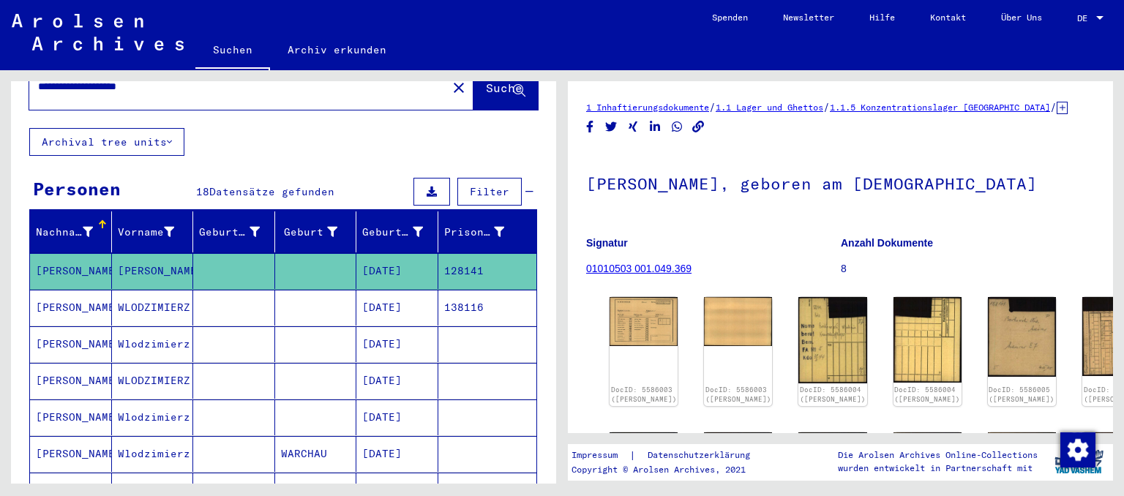
scroll to position [81, 0]
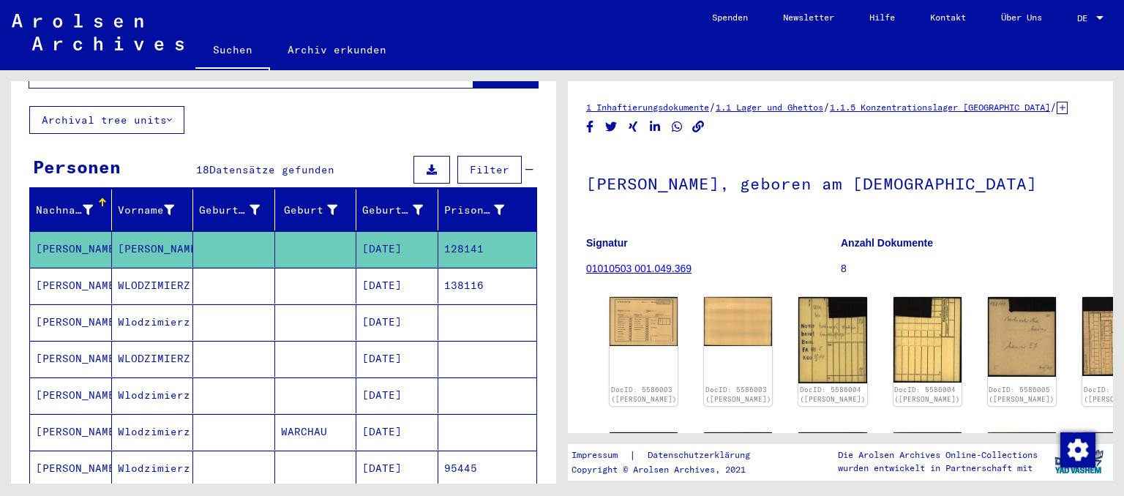
click at [455, 268] on mat-cell "138116" at bounding box center [487, 286] width 99 height 36
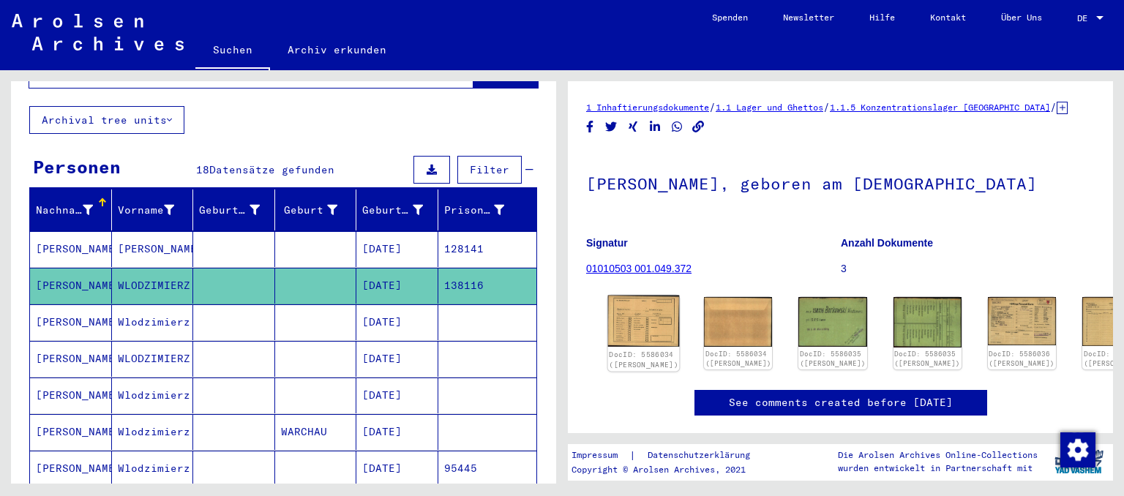
click at [625, 332] on img at bounding box center [644, 322] width 72 height 52
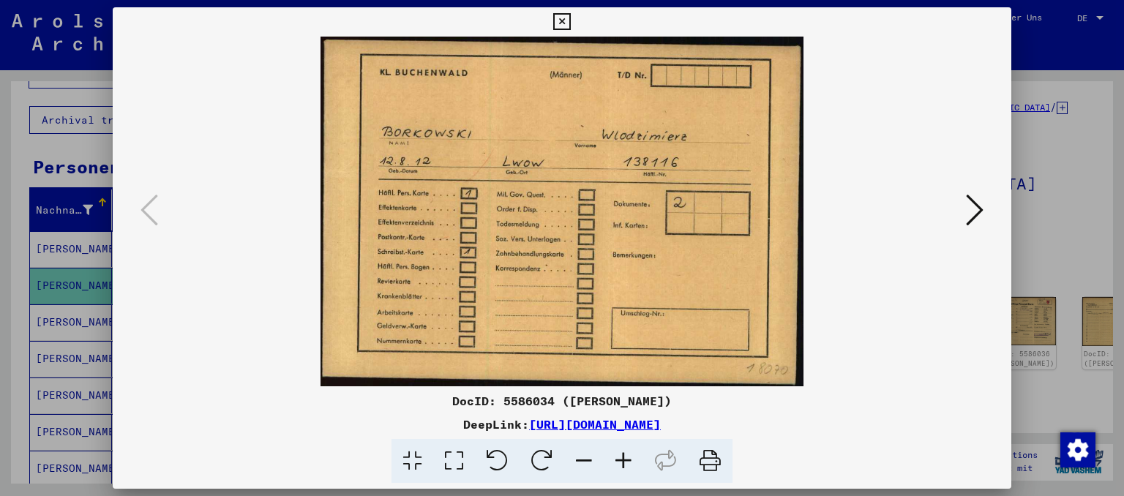
click at [570, 19] on icon at bounding box center [561, 22] width 17 height 18
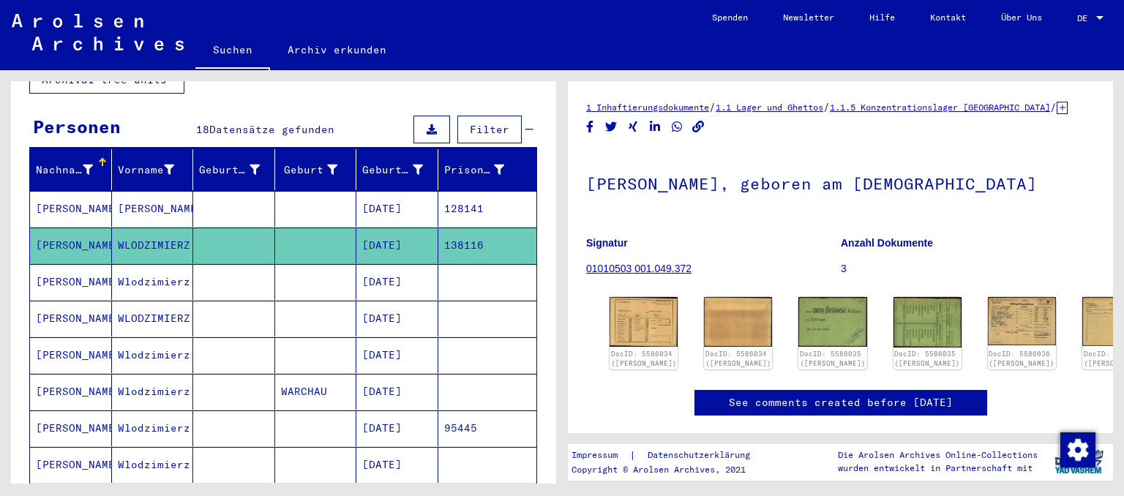
scroll to position [161, 0]
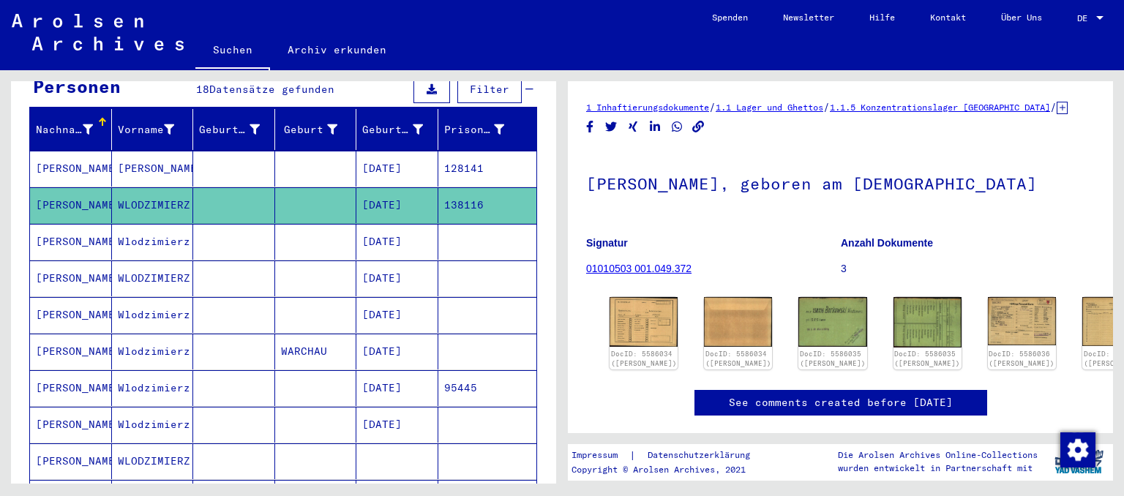
click at [380, 334] on mat-cell "[DATE]" at bounding box center [397, 352] width 82 height 36
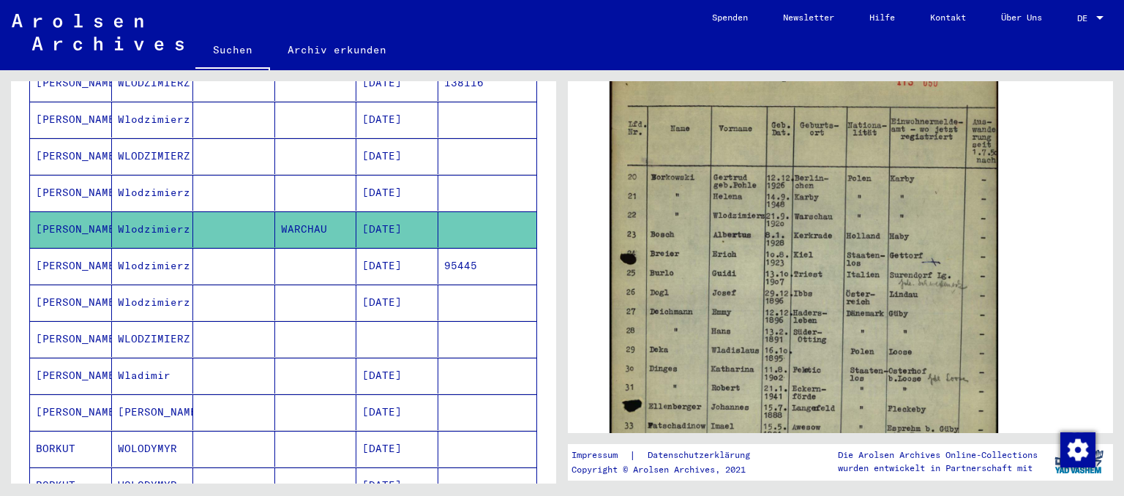
scroll to position [323, 0]
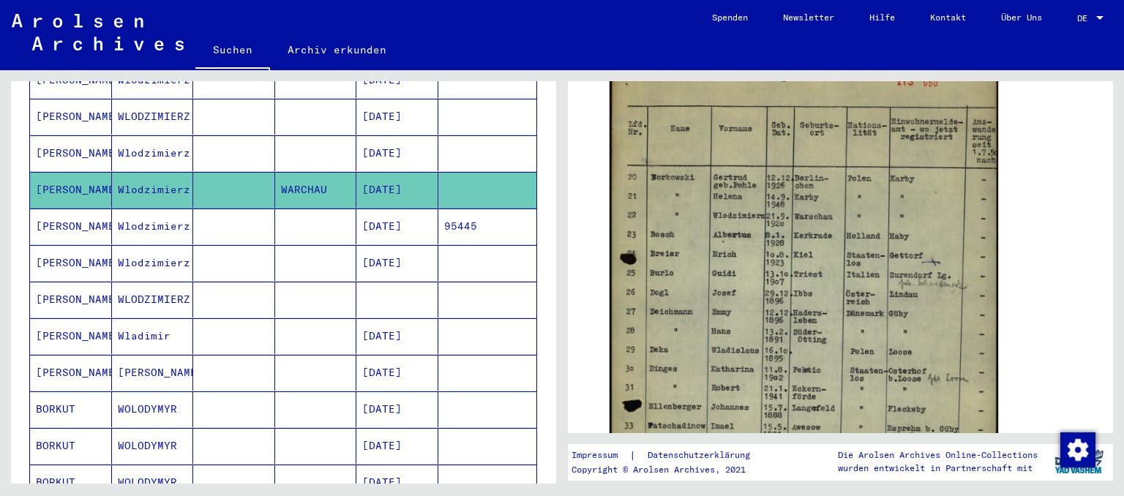
click at [418, 250] on mat-cell "[DATE]" at bounding box center [397, 263] width 82 height 36
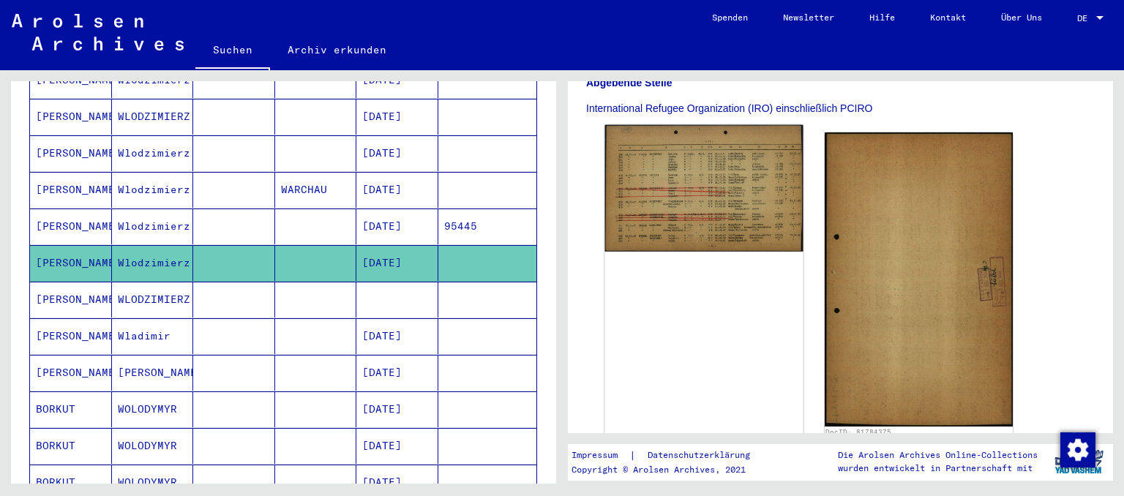
scroll to position [485, 0]
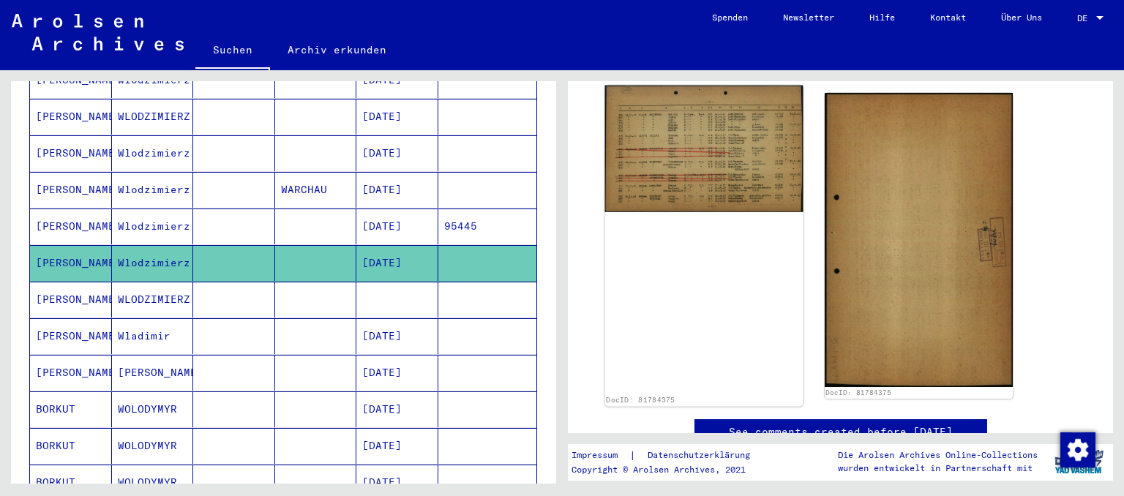
click at [677, 136] on img at bounding box center [704, 149] width 198 height 127
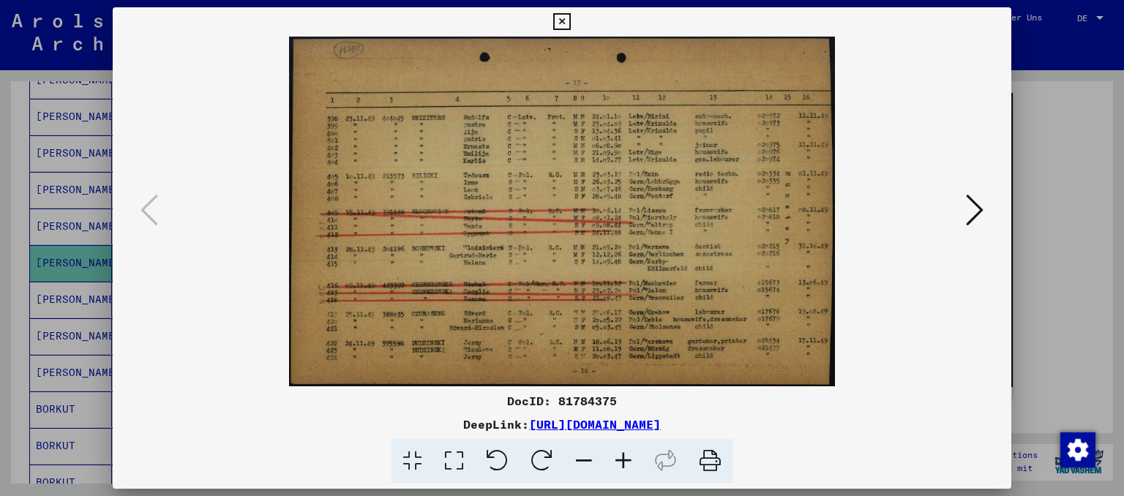
click at [974, 206] on icon at bounding box center [975, 210] width 18 height 35
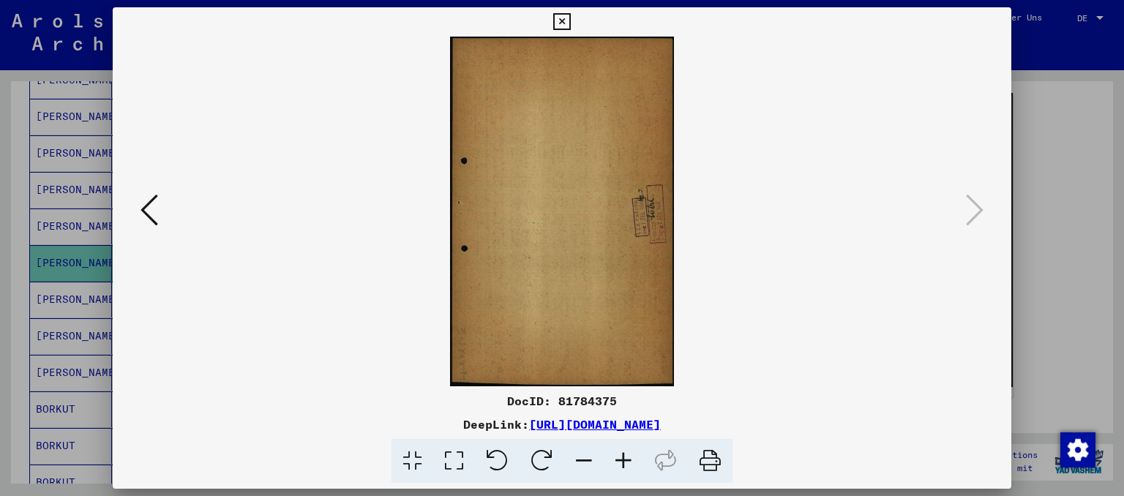
click at [570, 21] on icon at bounding box center [561, 22] width 17 height 18
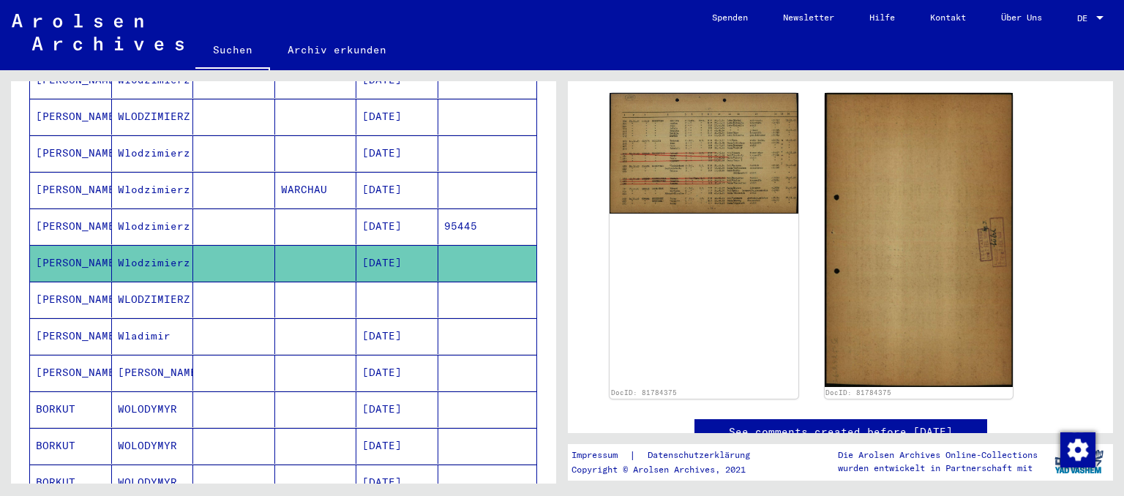
click at [150, 282] on mat-cell "WLODZIMIERZ" at bounding box center [153, 300] width 82 height 36
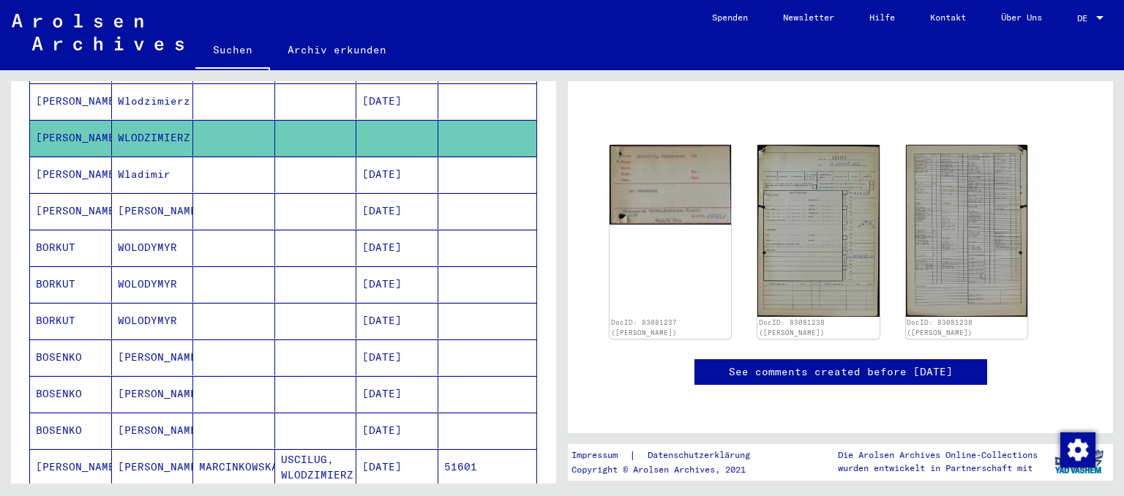
scroll to position [172, 0]
click at [679, 141] on img at bounding box center [671, 182] width 128 height 83
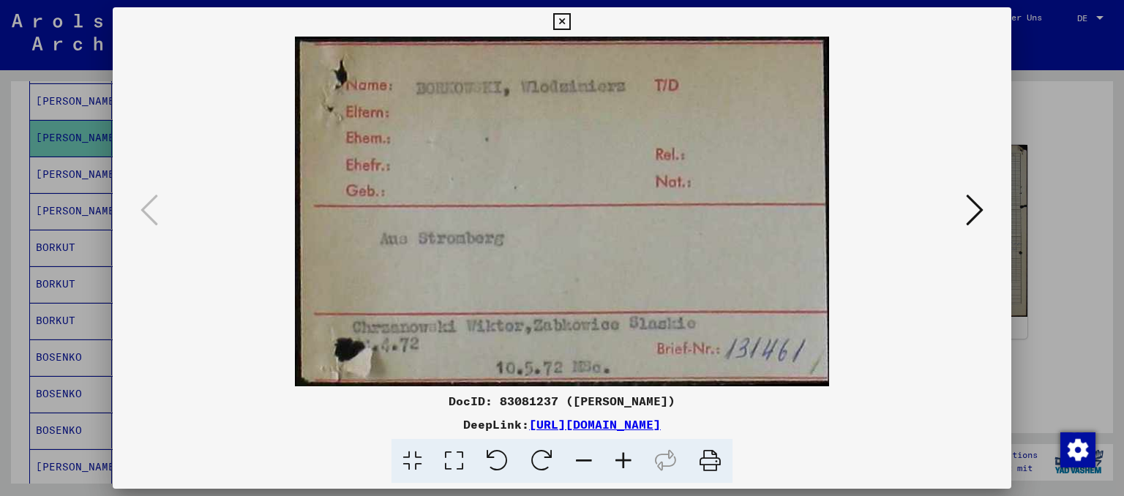
click at [968, 214] on icon at bounding box center [975, 210] width 18 height 35
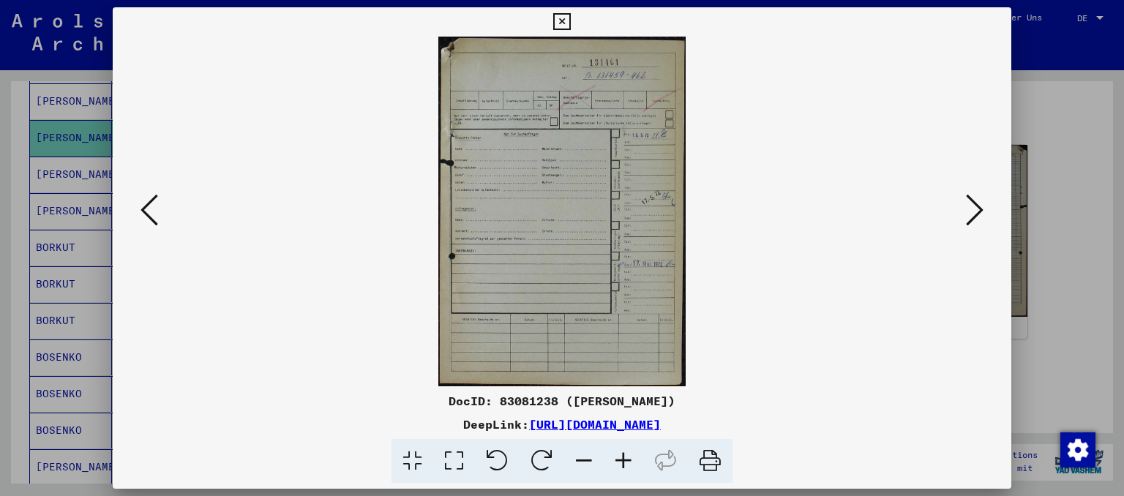
click at [968, 214] on icon at bounding box center [975, 210] width 18 height 35
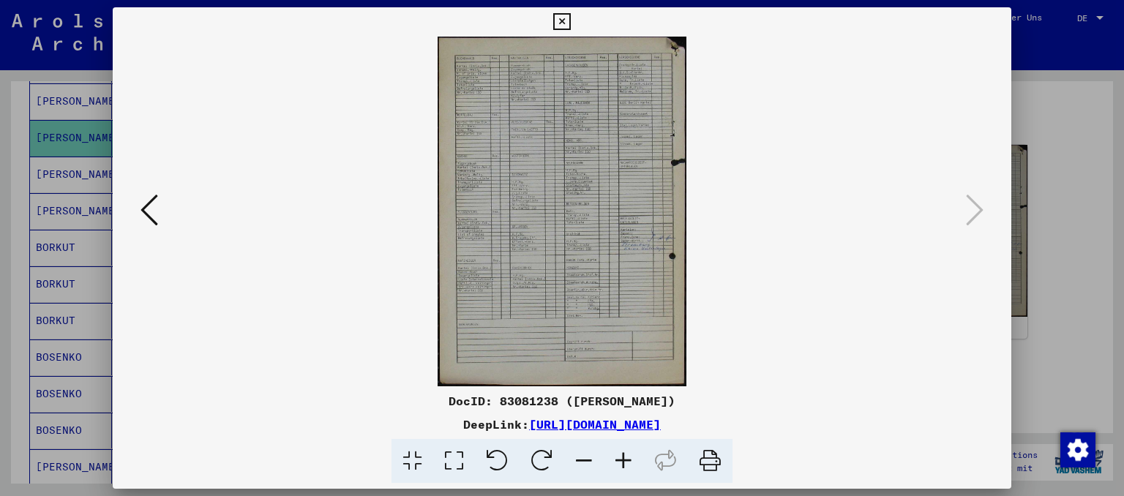
click at [570, 23] on icon at bounding box center [561, 22] width 17 height 18
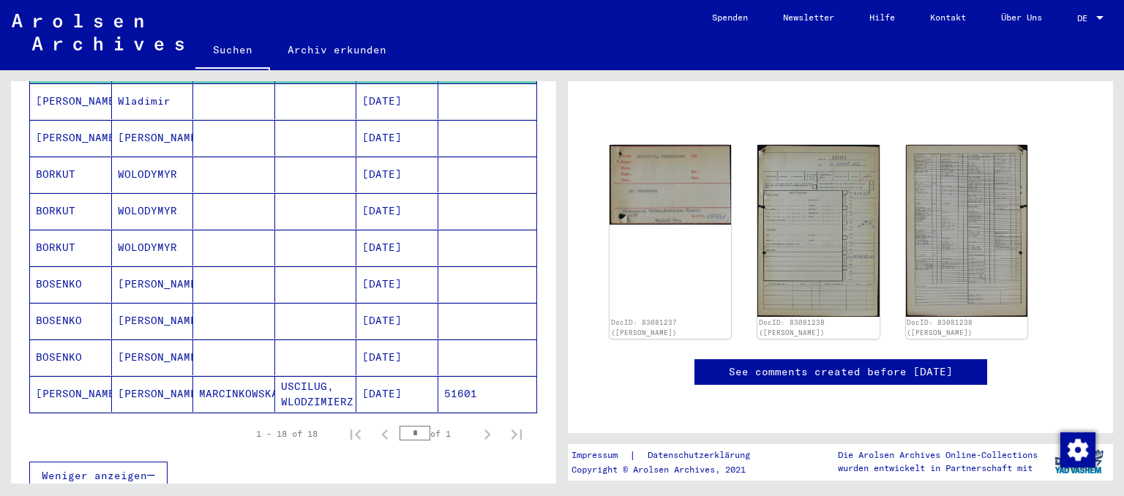
scroll to position [565, 0]
